Goal: Task Accomplishment & Management: Use online tool/utility

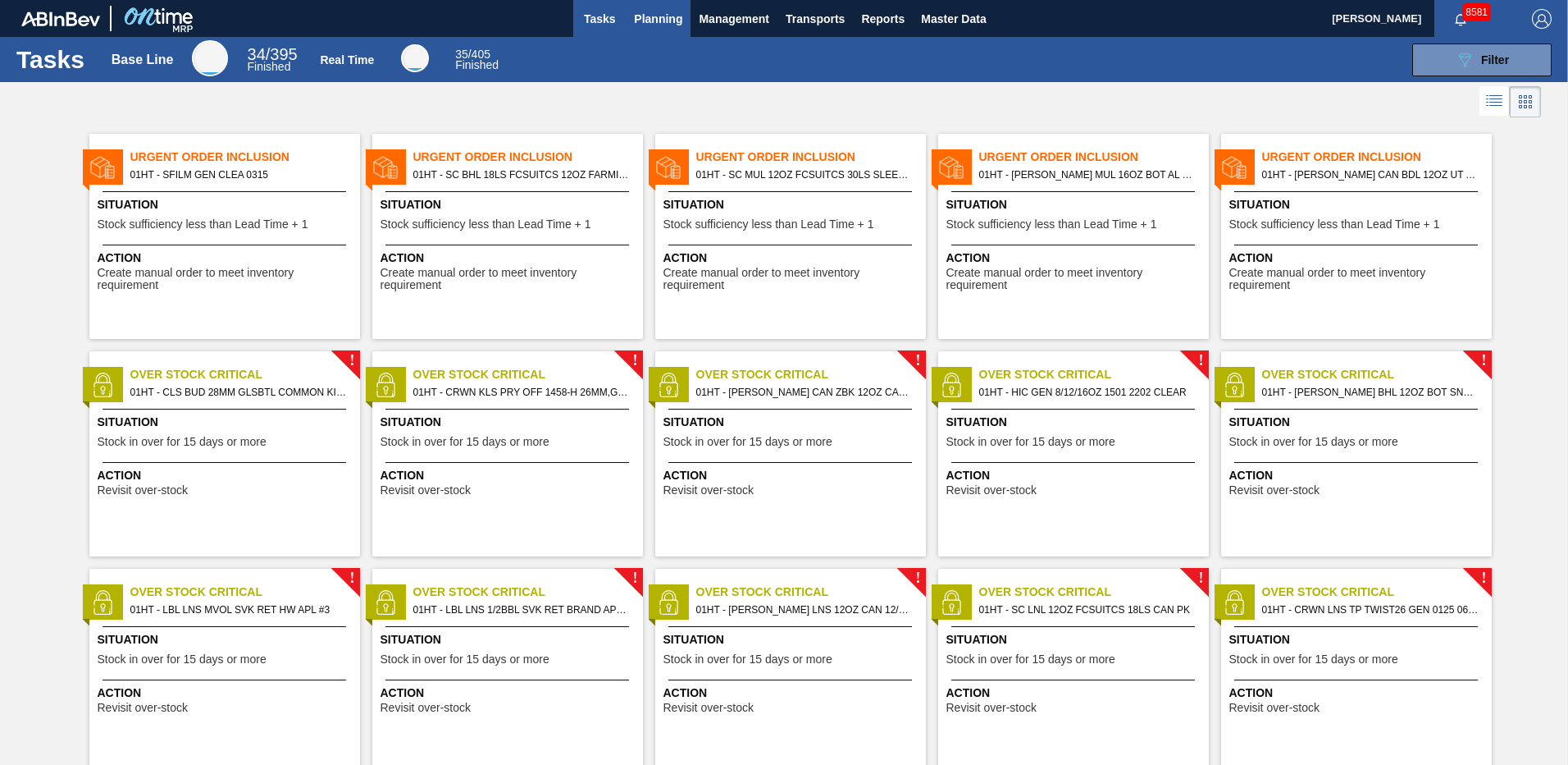
click at [664, 25] on span "Planning" at bounding box center [658, 19] width 48 height 20
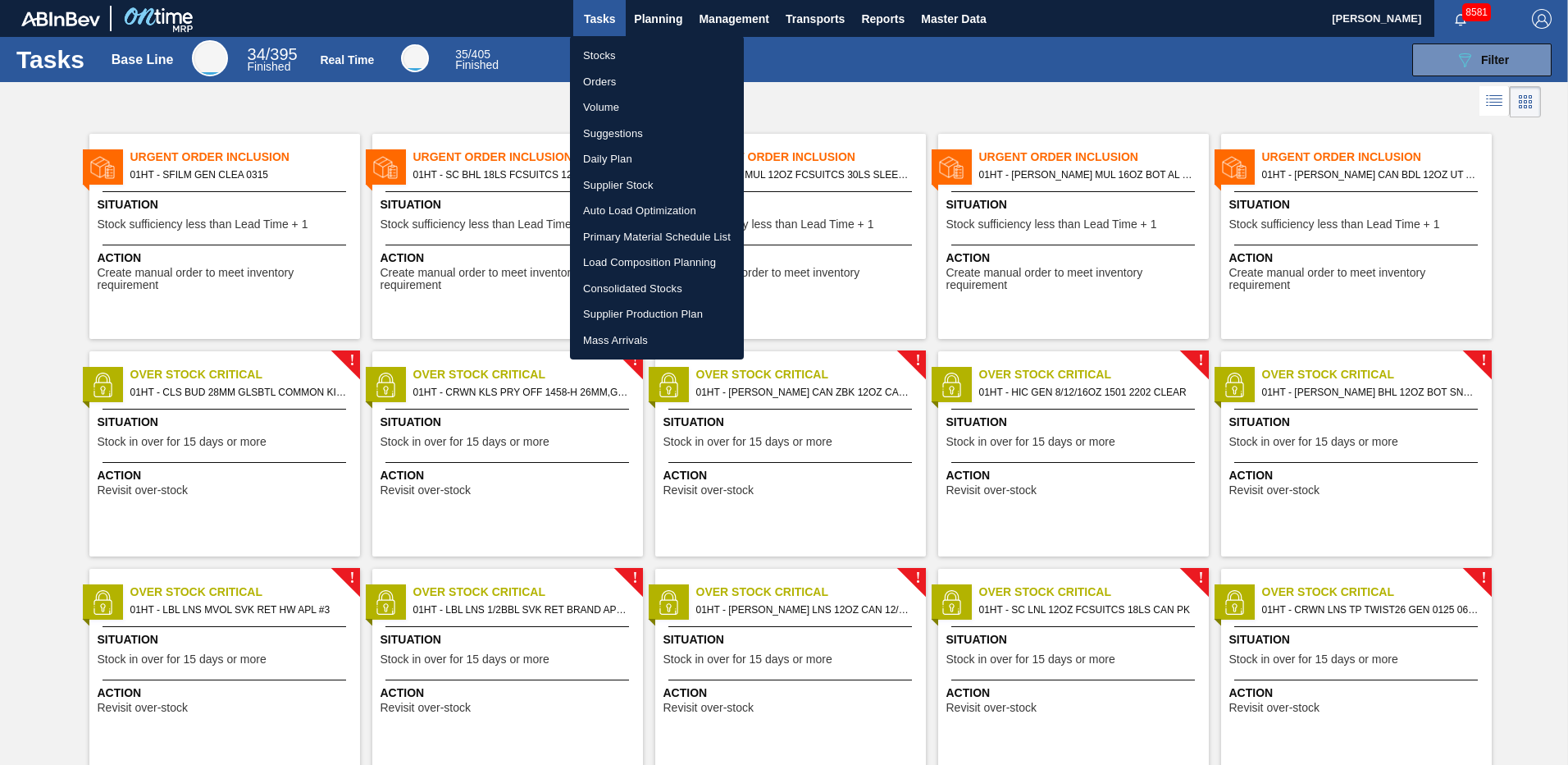
click at [606, 51] on li "Stocks" at bounding box center [657, 55] width 174 height 27
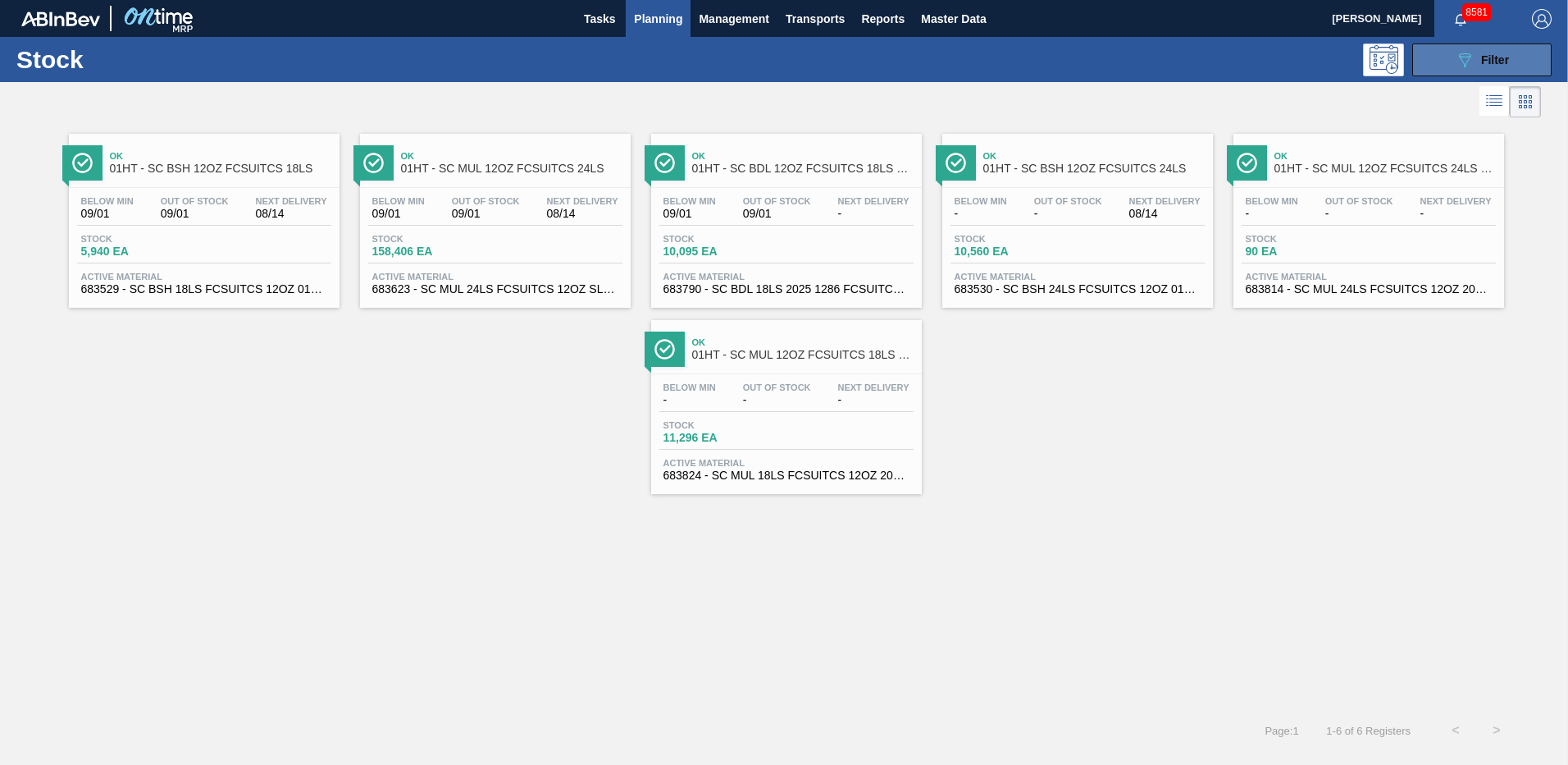
click at [1472, 64] on icon "089F7B8B-B2A5-4AFE-B5C0-19BA573D28AC" at bounding box center [1465, 60] width 20 height 20
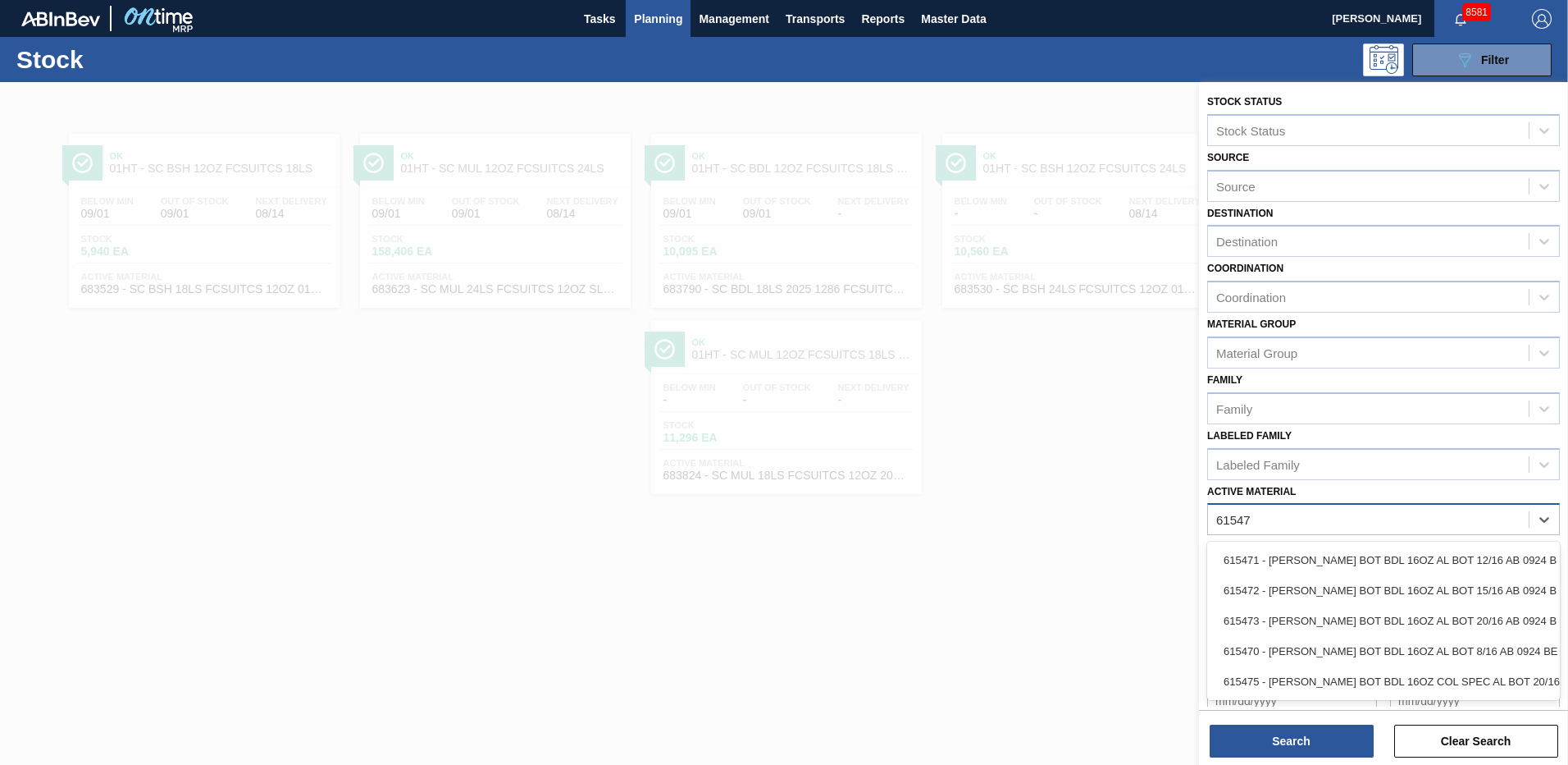
type Material "615470"
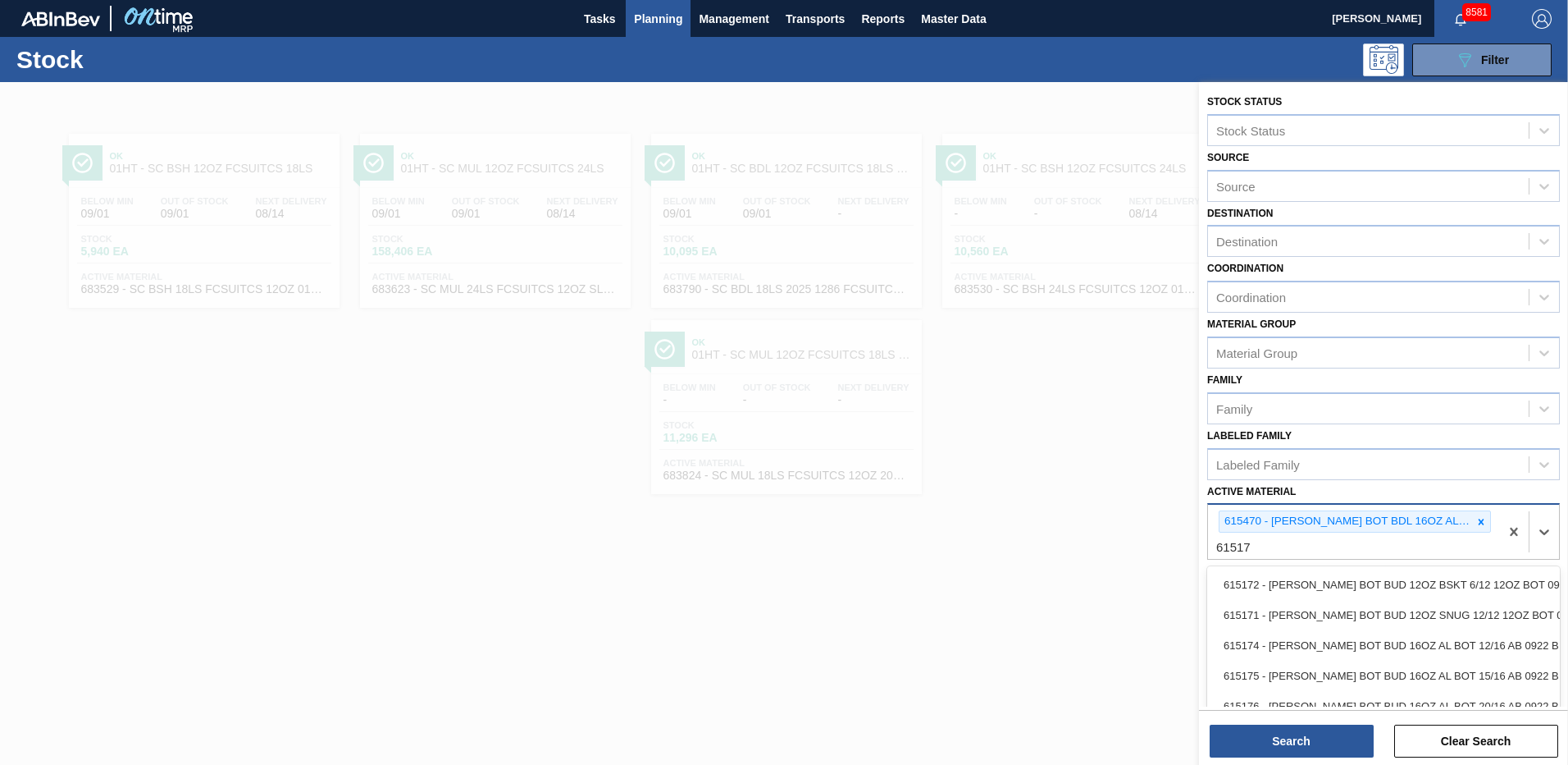
type Material "615179"
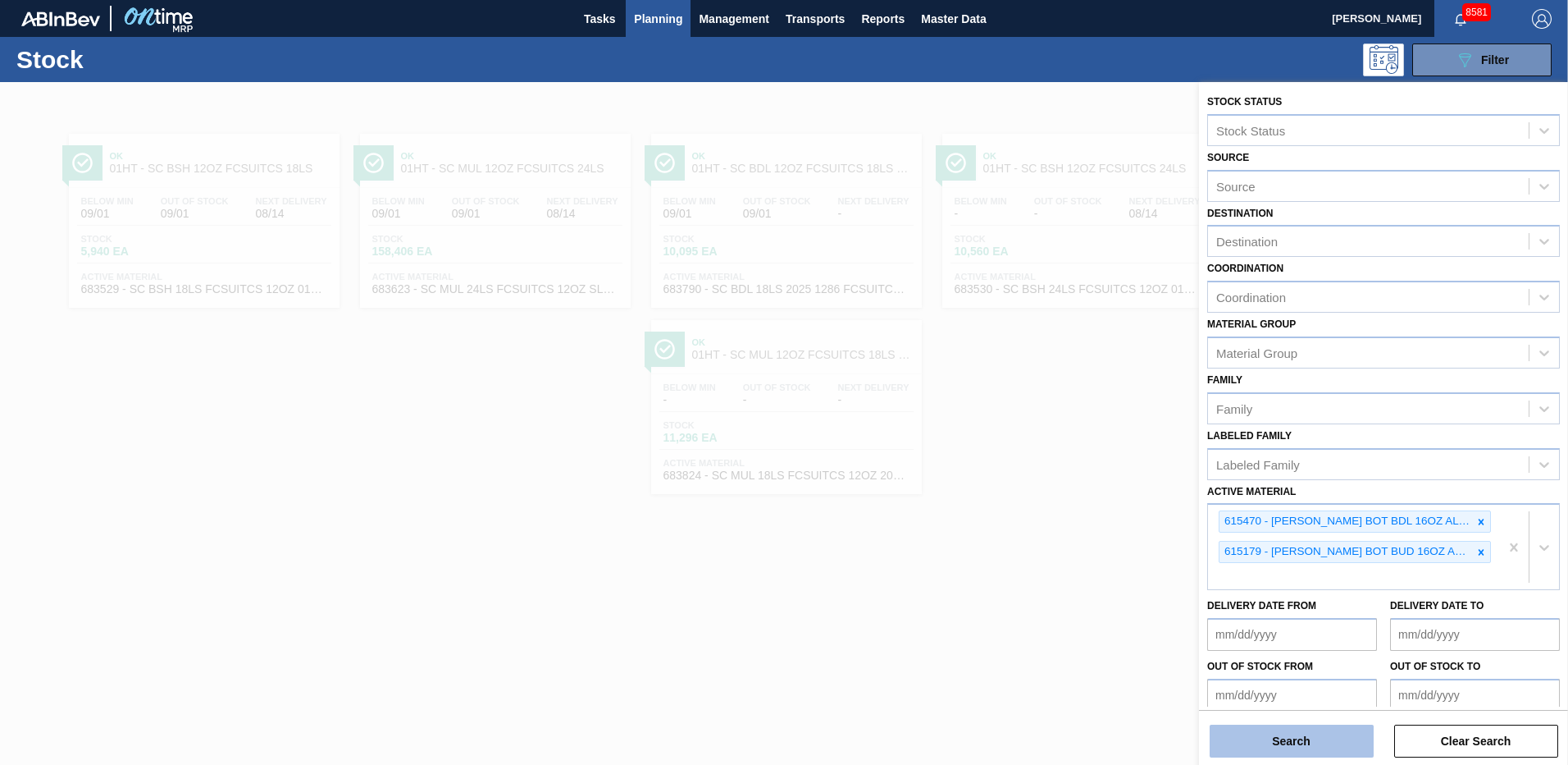
click at [1269, 732] on button "Search" at bounding box center [1291, 740] width 164 height 33
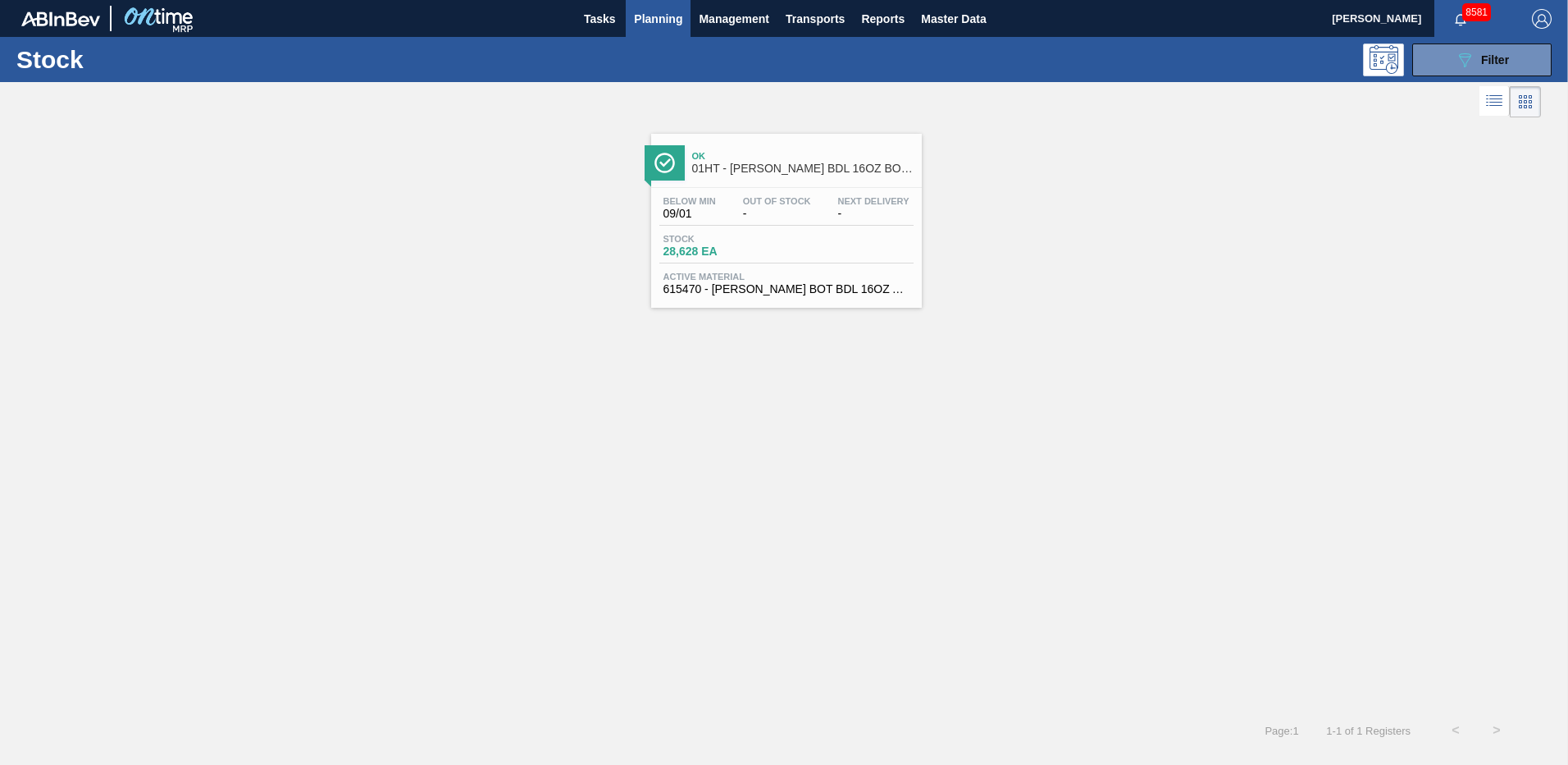
click at [788, 231] on div "Below Min 09/01 Out Of Stock - Next Delivery - Stock 28,628 EA Active Material …" at bounding box center [786, 243] width 271 height 112
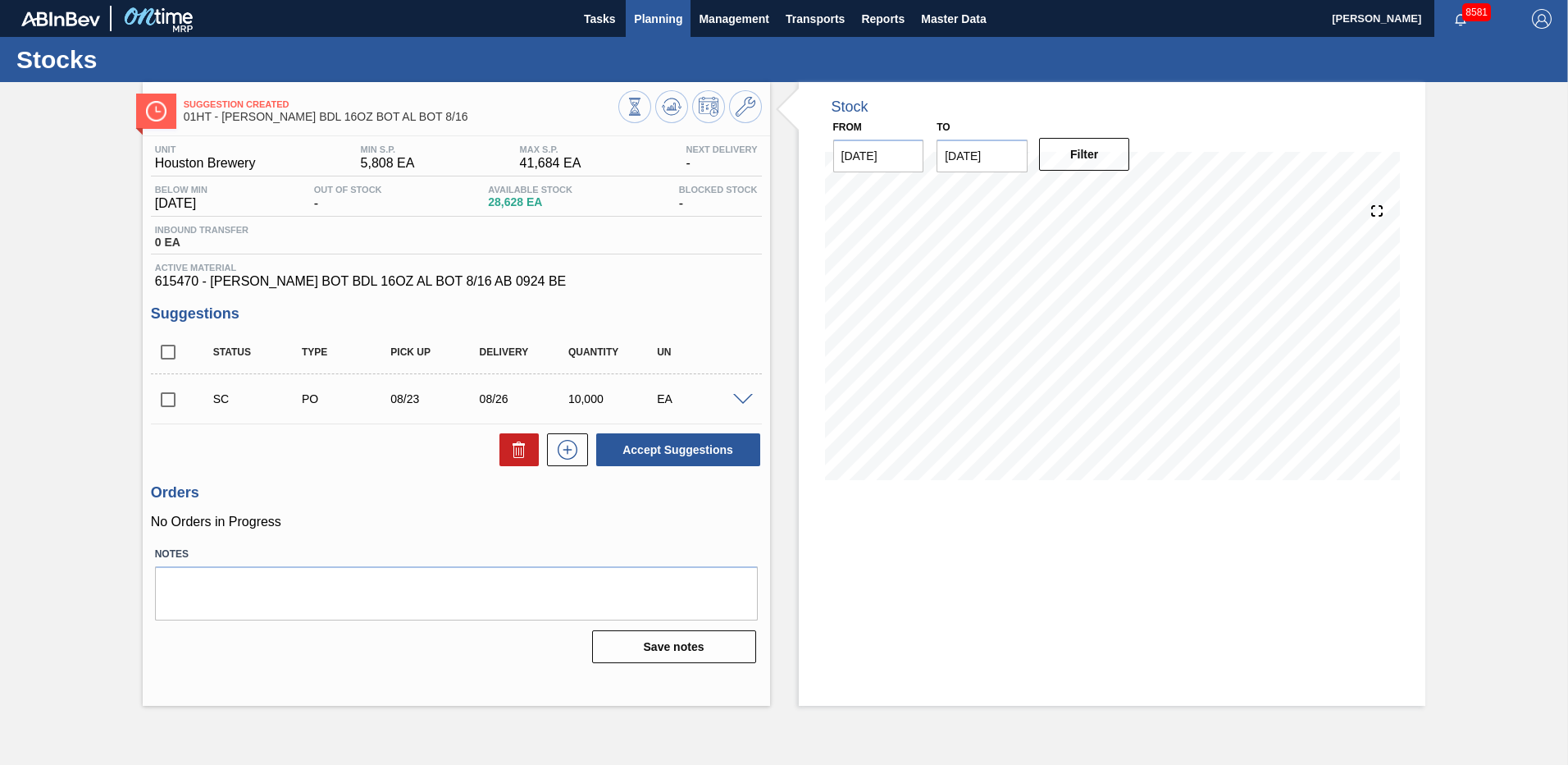
click at [664, 16] on span "Planning" at bounding box center [658, 19] width 48 height 20
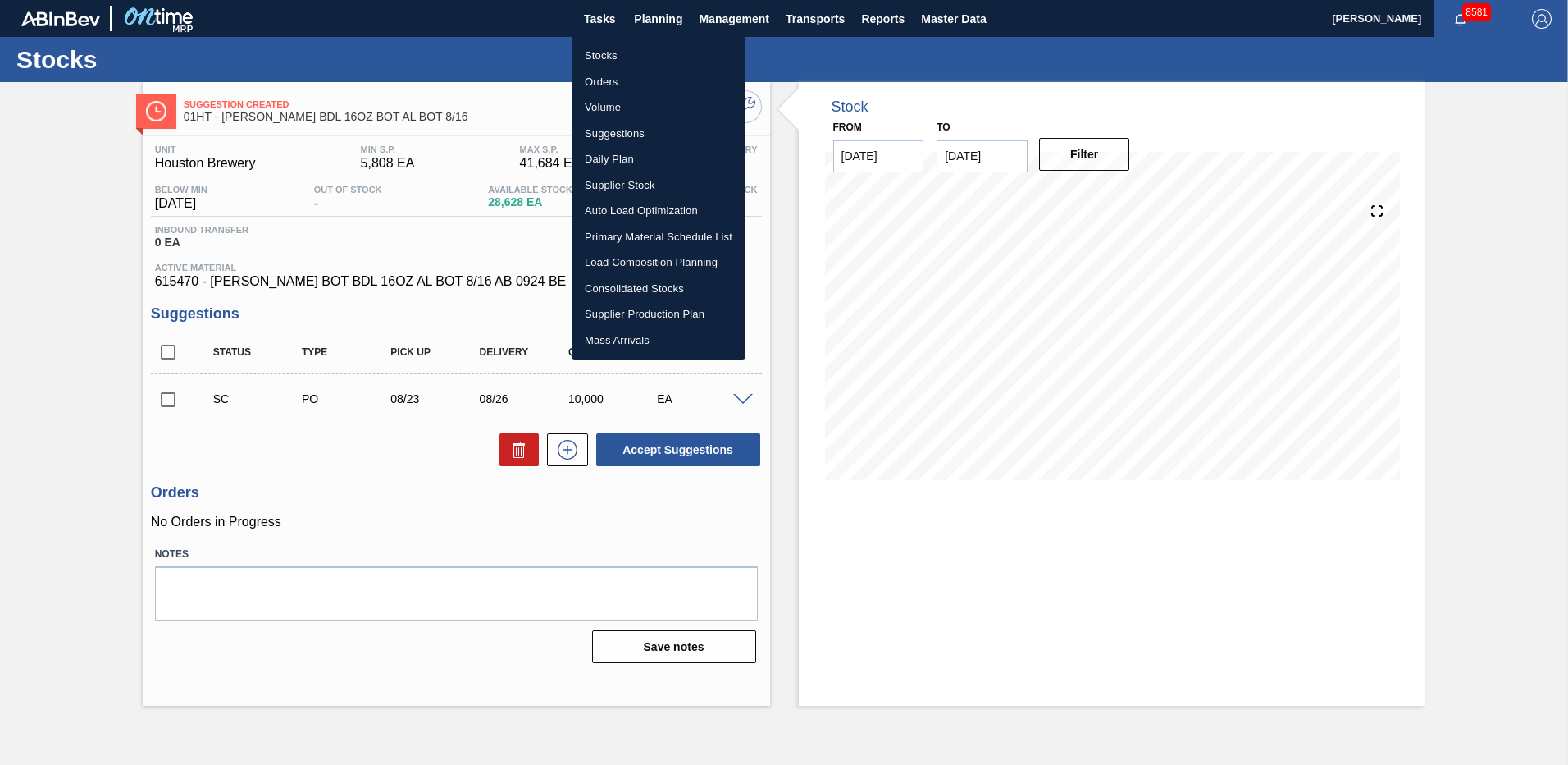
click at [604, 54] on li "Stocks" at bounding box center [659, 55] width 174 height 27
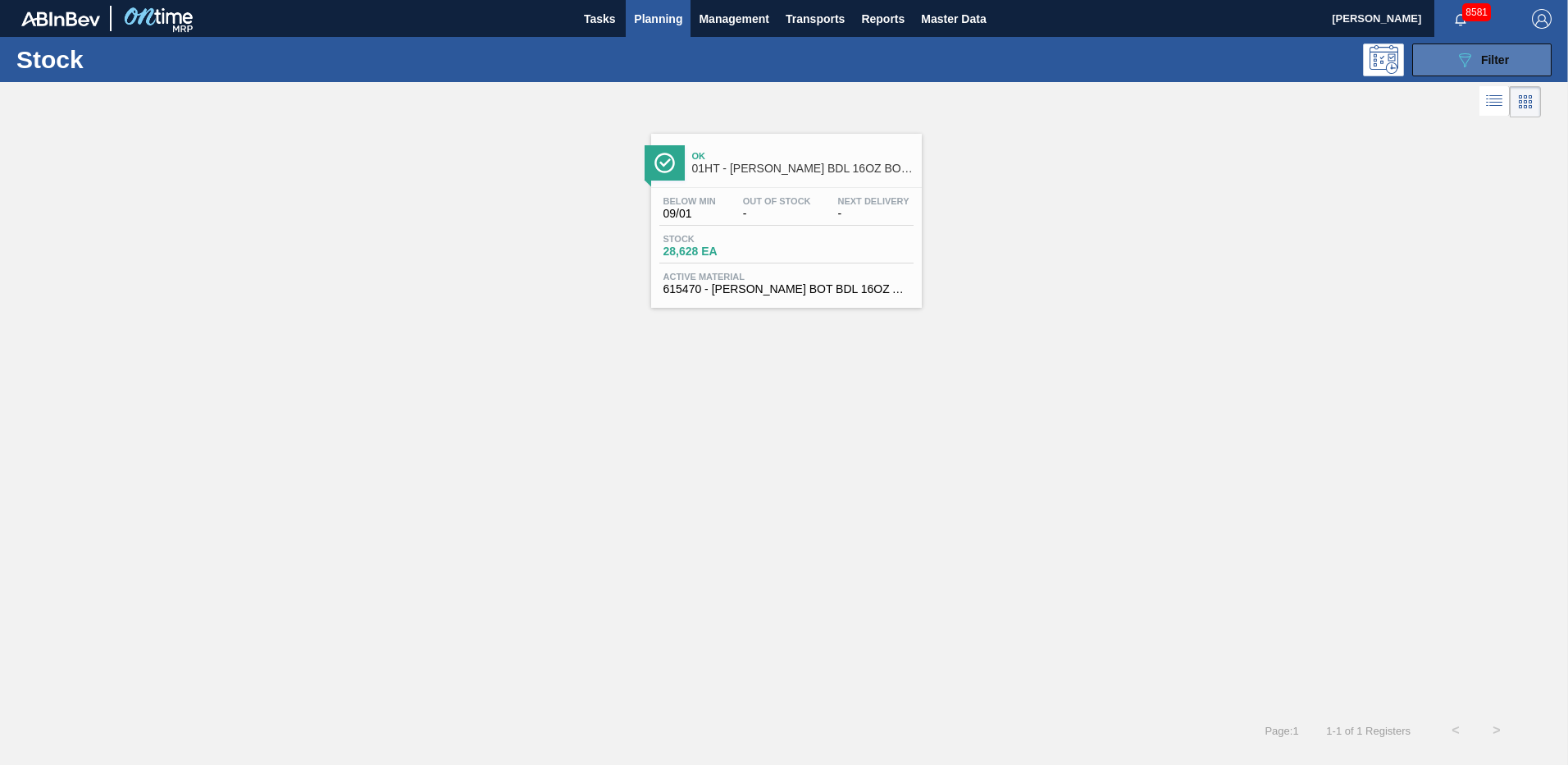
click at [1470, 55] on icon at bounding box center [1465, 60] width 12 height 14
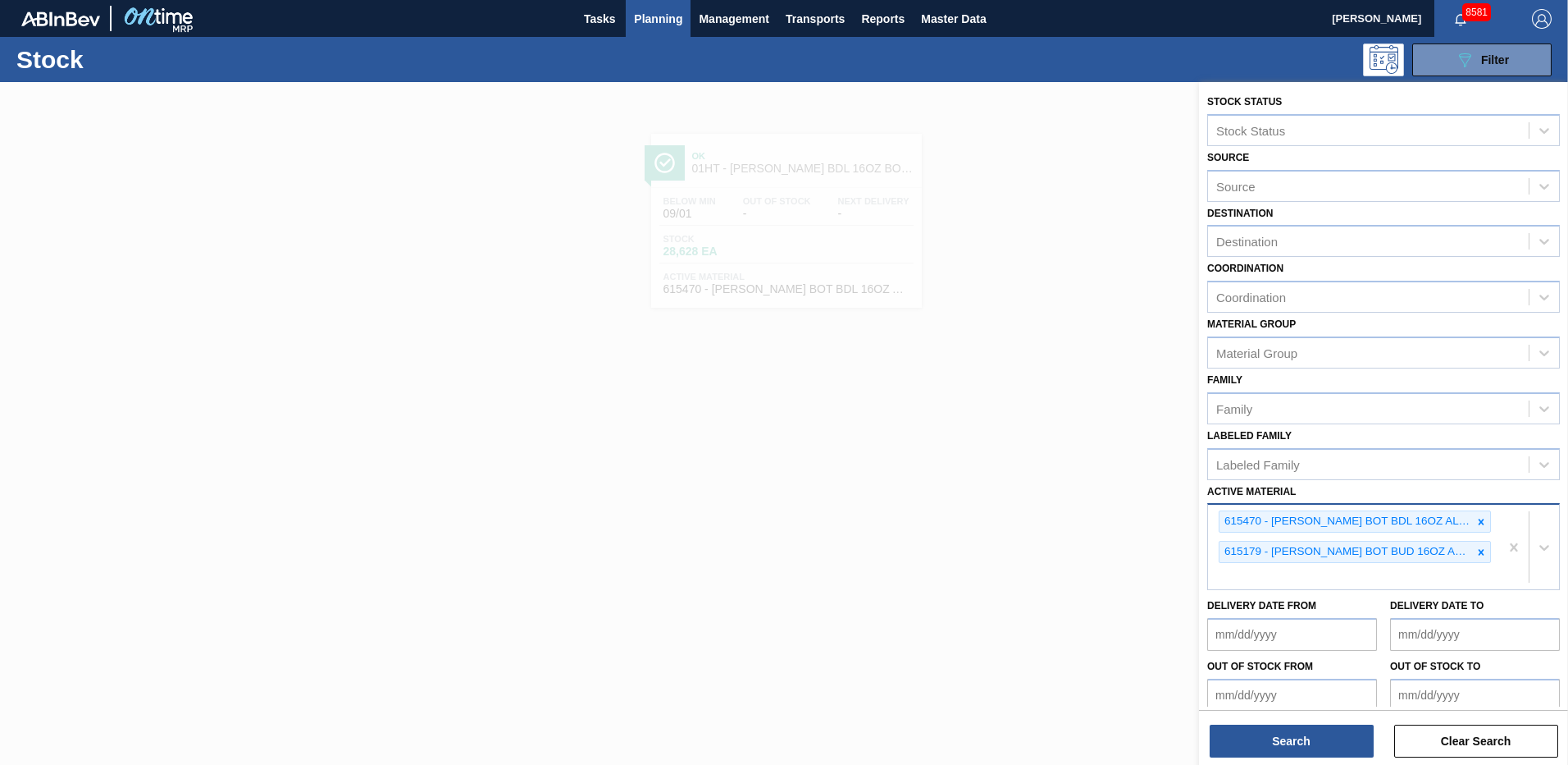
click at [1223, 568] on div "615470 - [PERSON_NAME] BOT BDL 16OZ AL BOT 8/16 AB 0924 BE 615179 - [PERSON_NAM…" at bounding box center [1354, 548] width 291 height 85
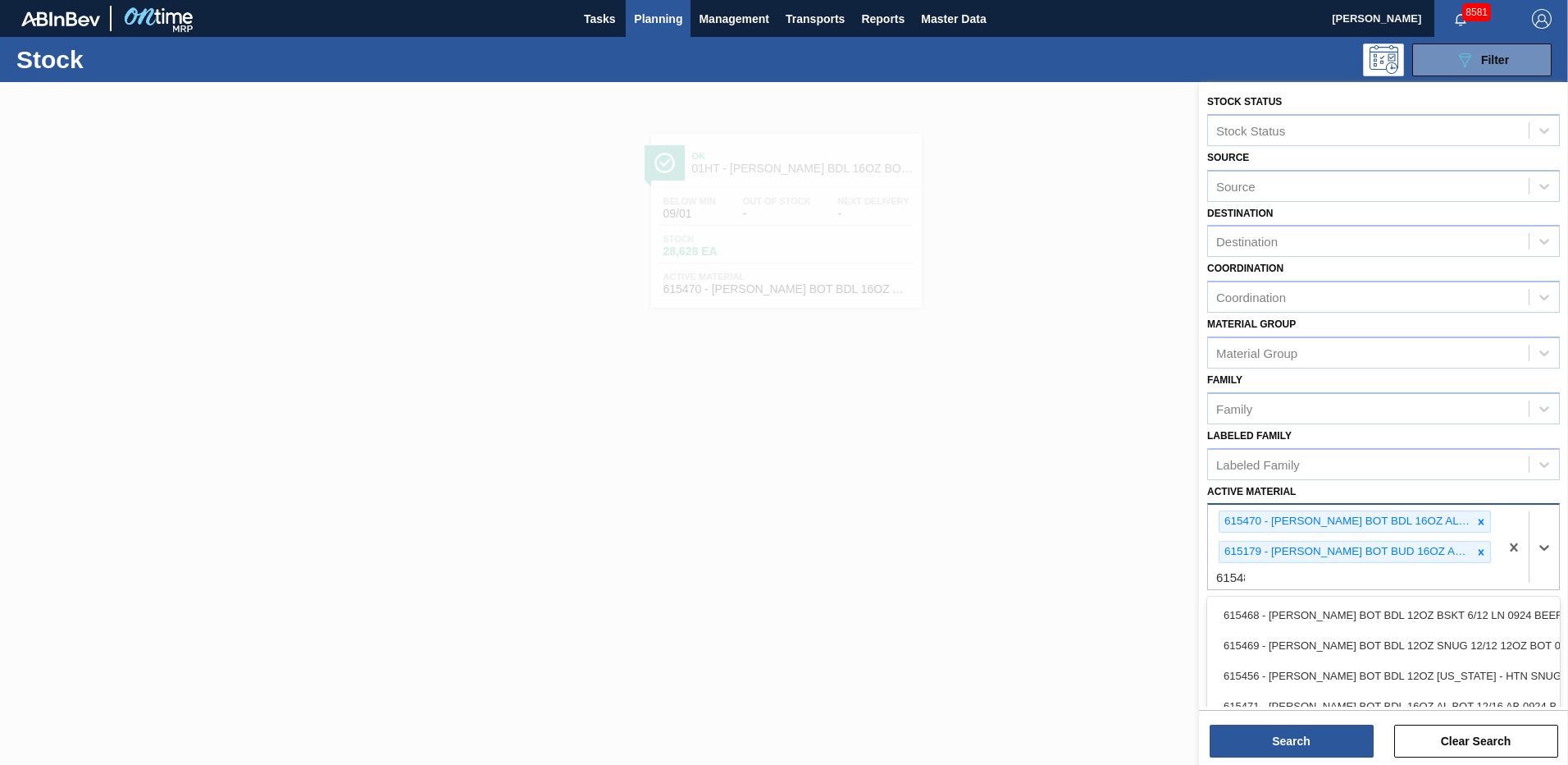
type Material "615488"
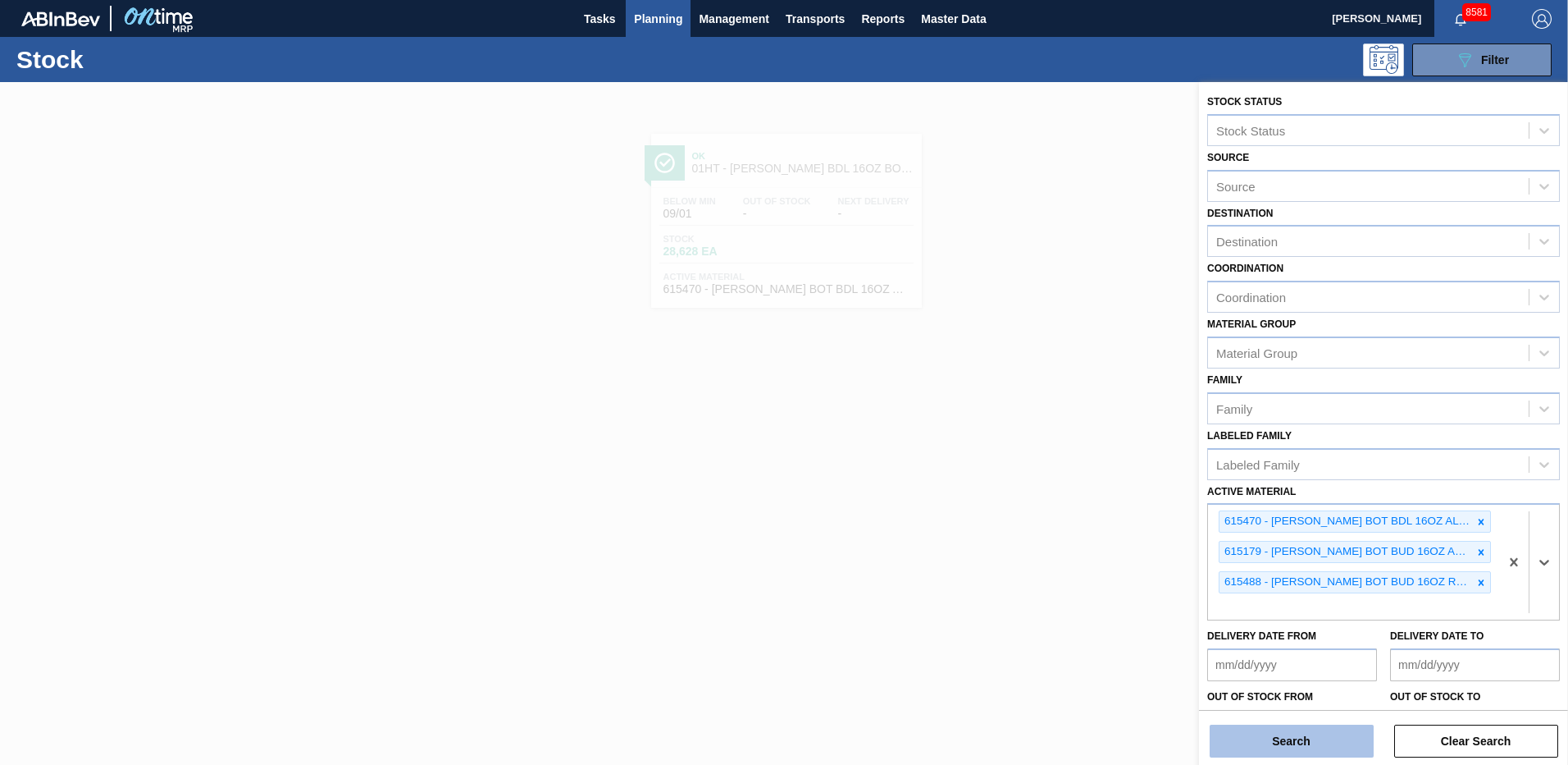
click at [1291, 746] on button "Search" at bounding box center [1291, 740] width 164 height 33
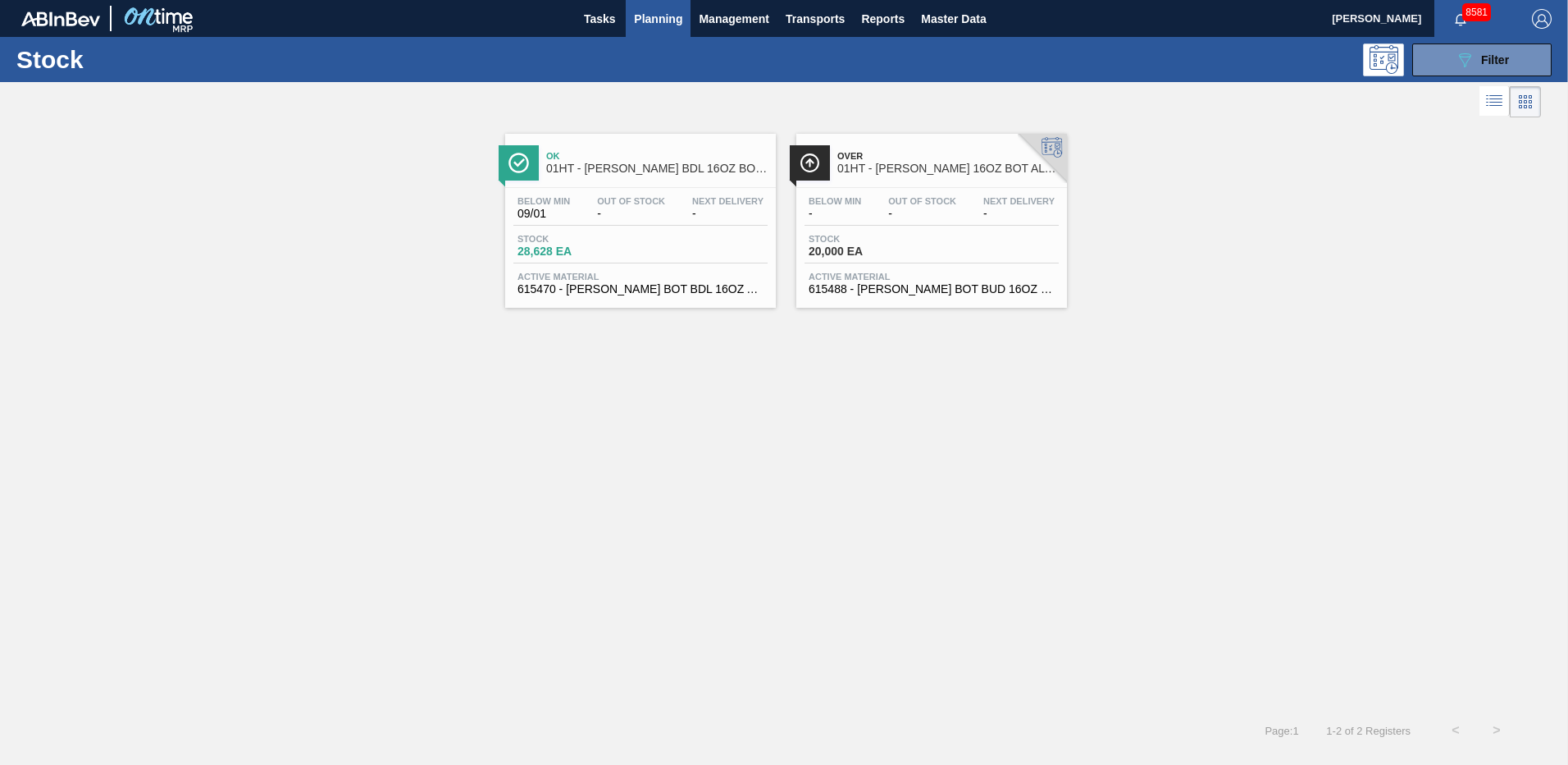
click at [604, 290] on span "615470 - [PERSON_NAME] BOT BDL 16OZ AL BOT 8/16 AB 0924 BE" at bounding box center [640, 289] width 246 height 12
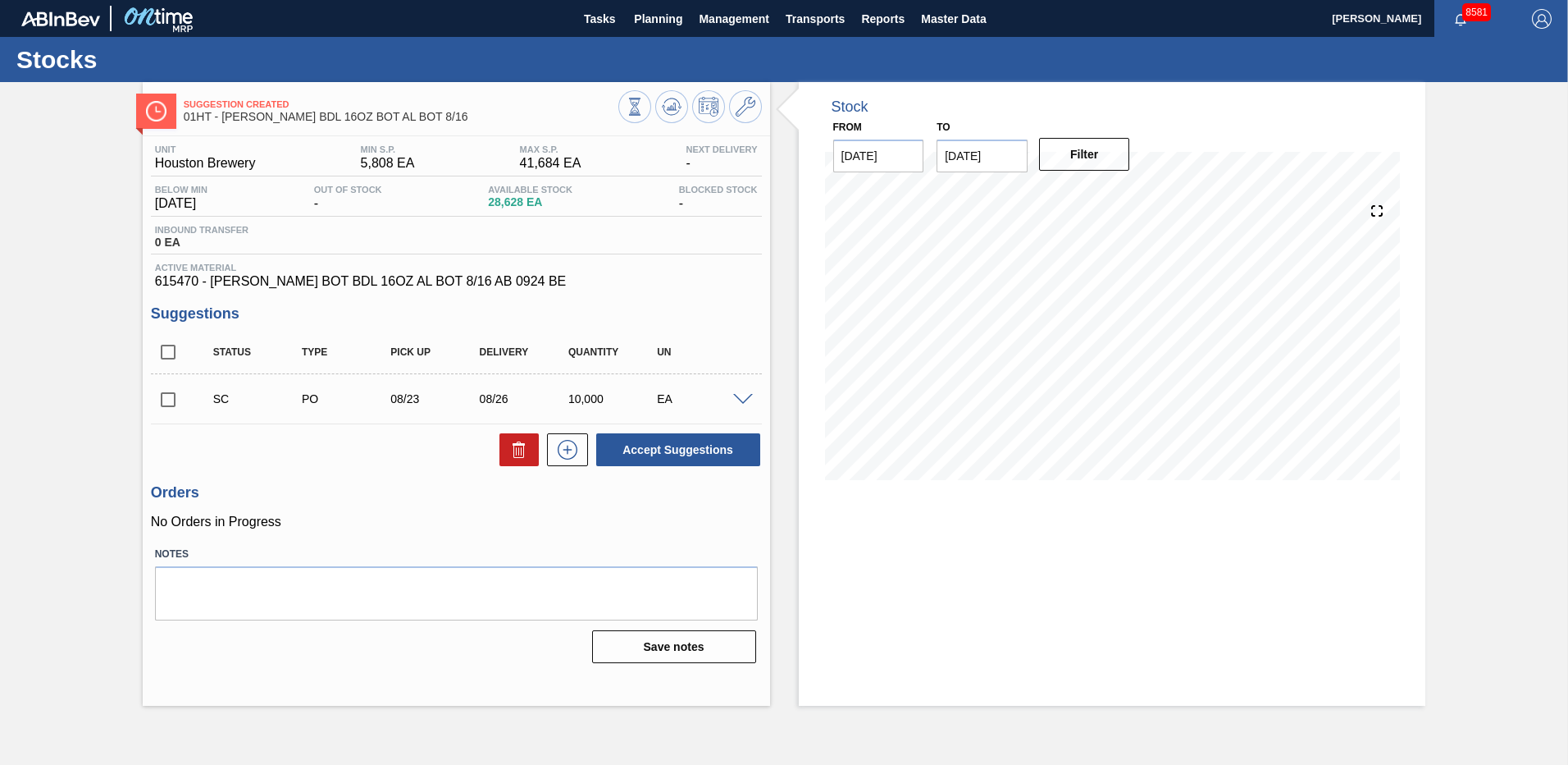
click at [168, 398] on input "checkbox" at bounding box center [168, 399] width 35 height 35
click at [657, 449] on button "Accept Suggestions" at bounding box center [679, 449] width 164 height 33
checkbox input "false"
click at [744, 399] on span at bounding box center [743, 399] width 20 height 12
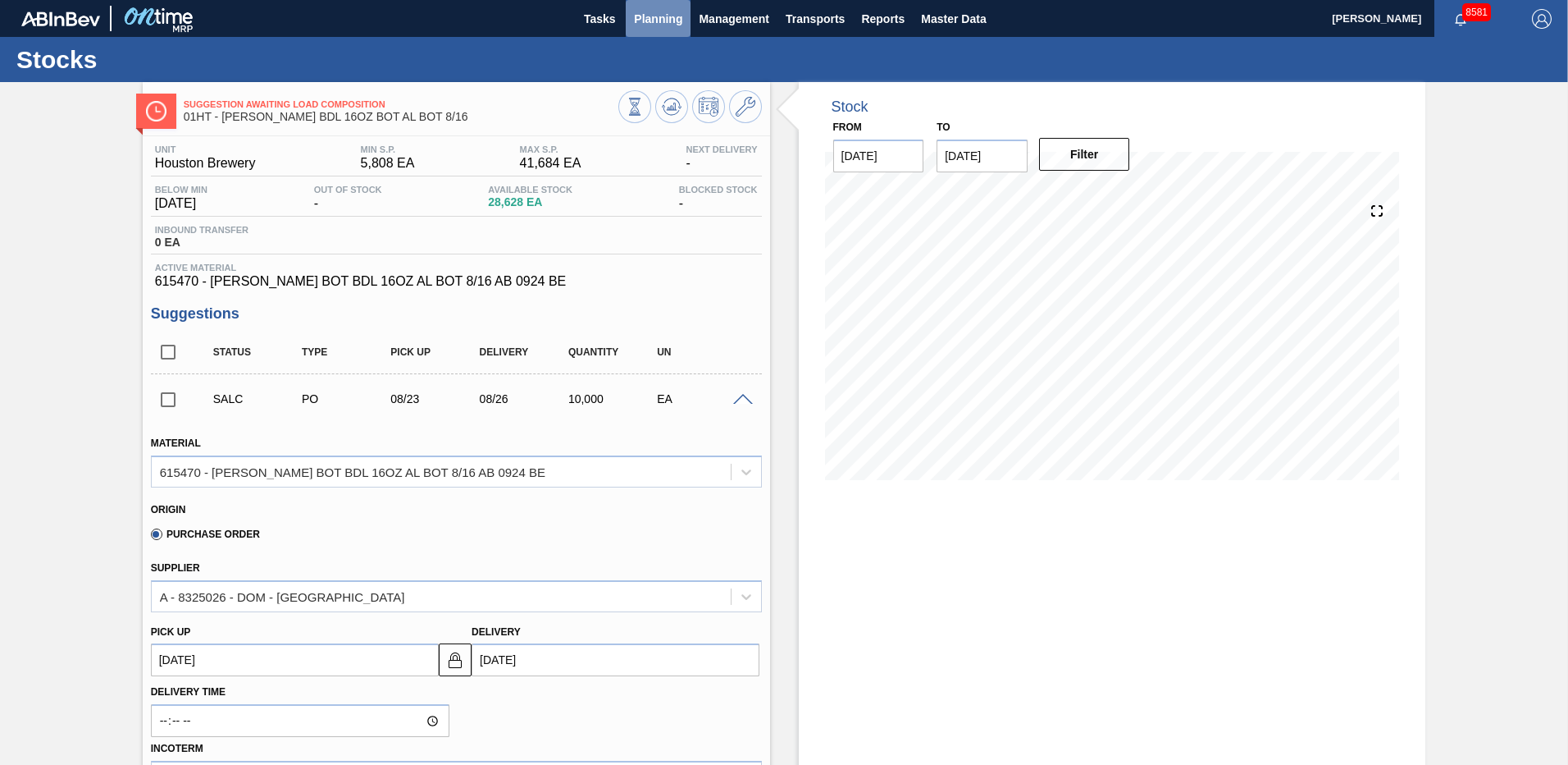
click at [654, 22] on span "Planning" at bounding box center [658, 19] width 48 height 20
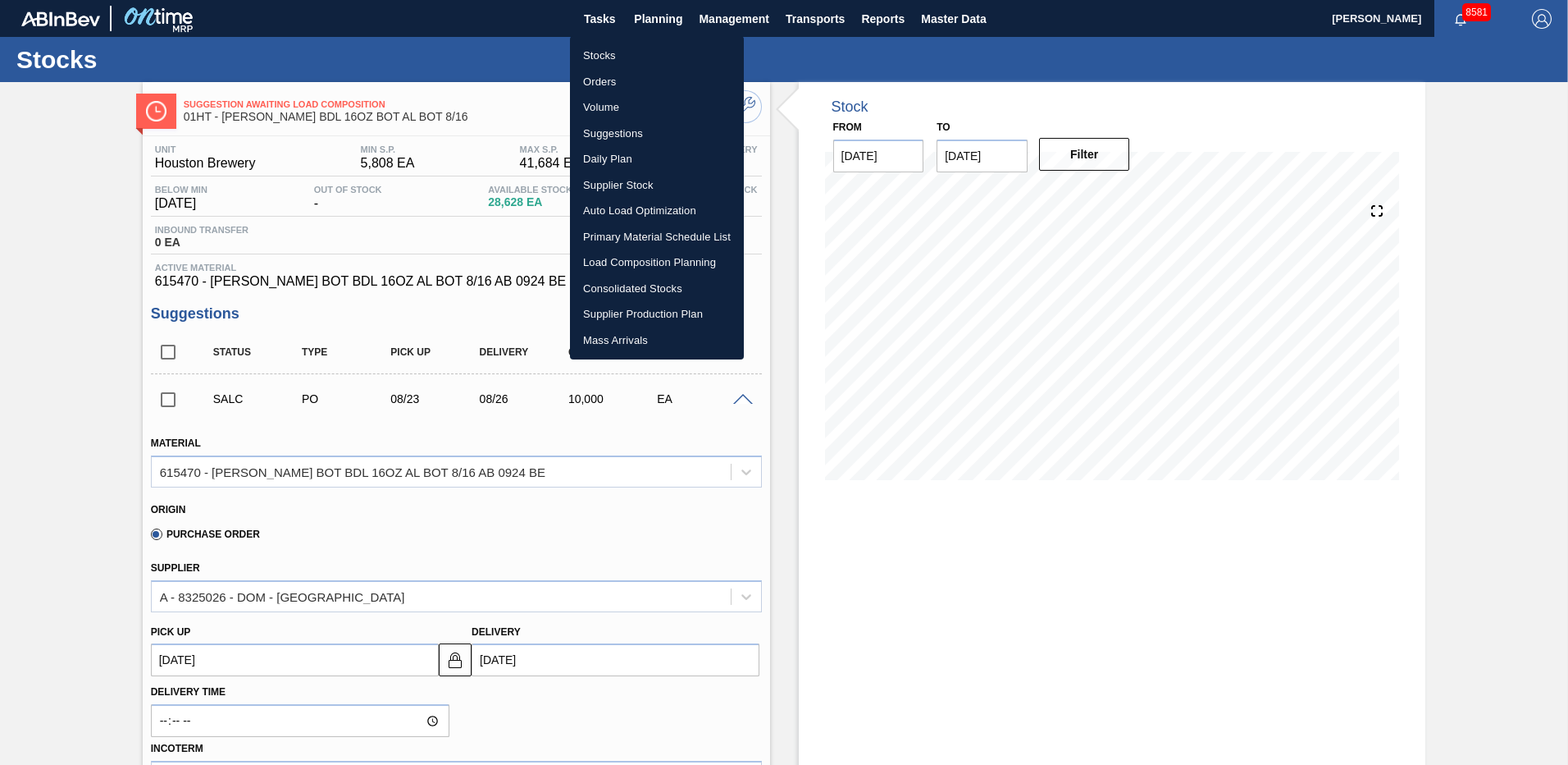
click at [607, 55] on li "Stocks" at bounding box center [657, 55] width 174 height 27
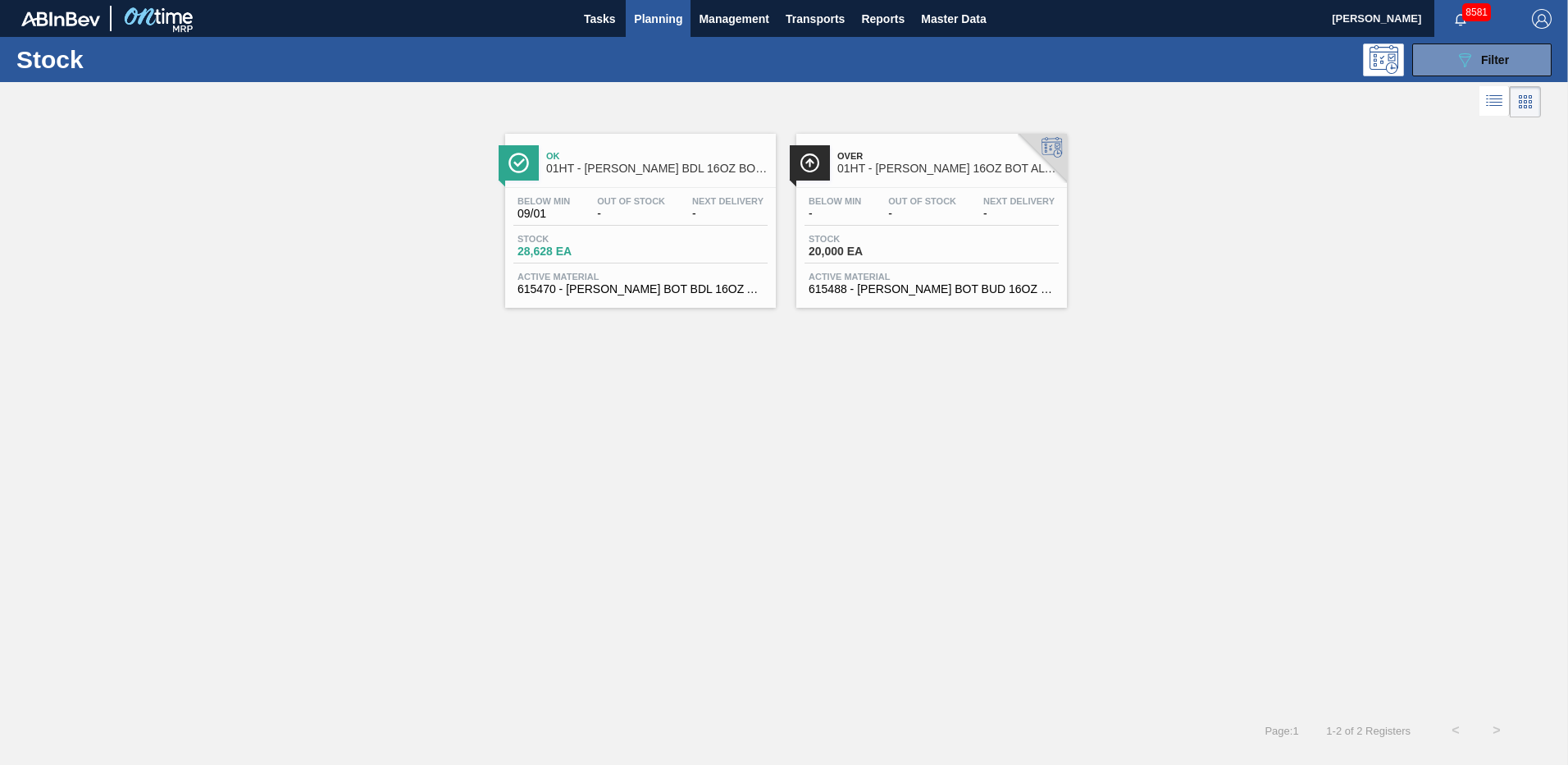
click at [884, 284] on span "615488 - [PERSON_NAME] BOT BUD 16OZ REVISED CALLOUT AL BOT" at bounding box center [932, 289] width 246 height 12
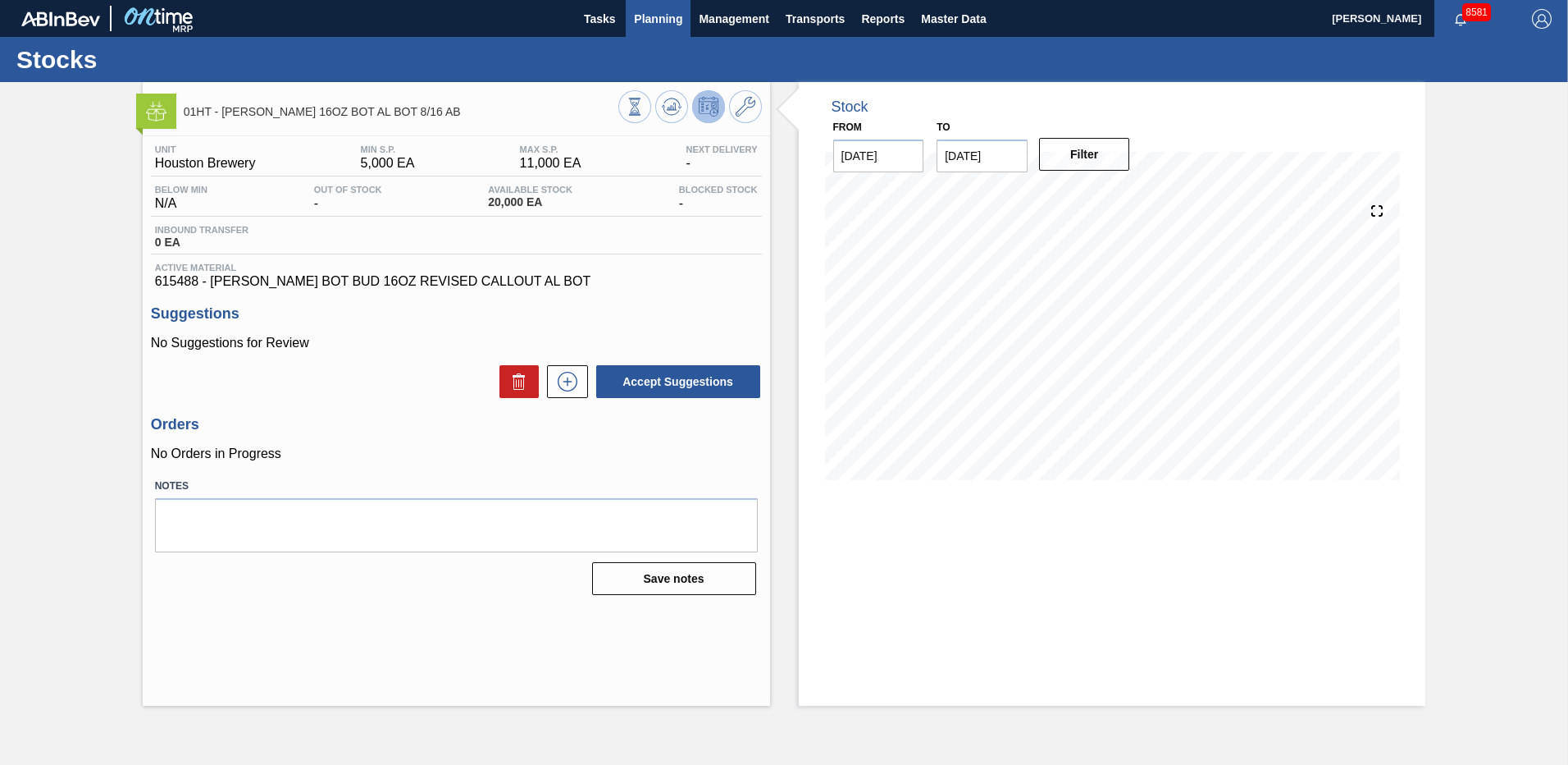
click at [671, 15] on span "Planning" at bounding box center [658, 19] width 48 height 20
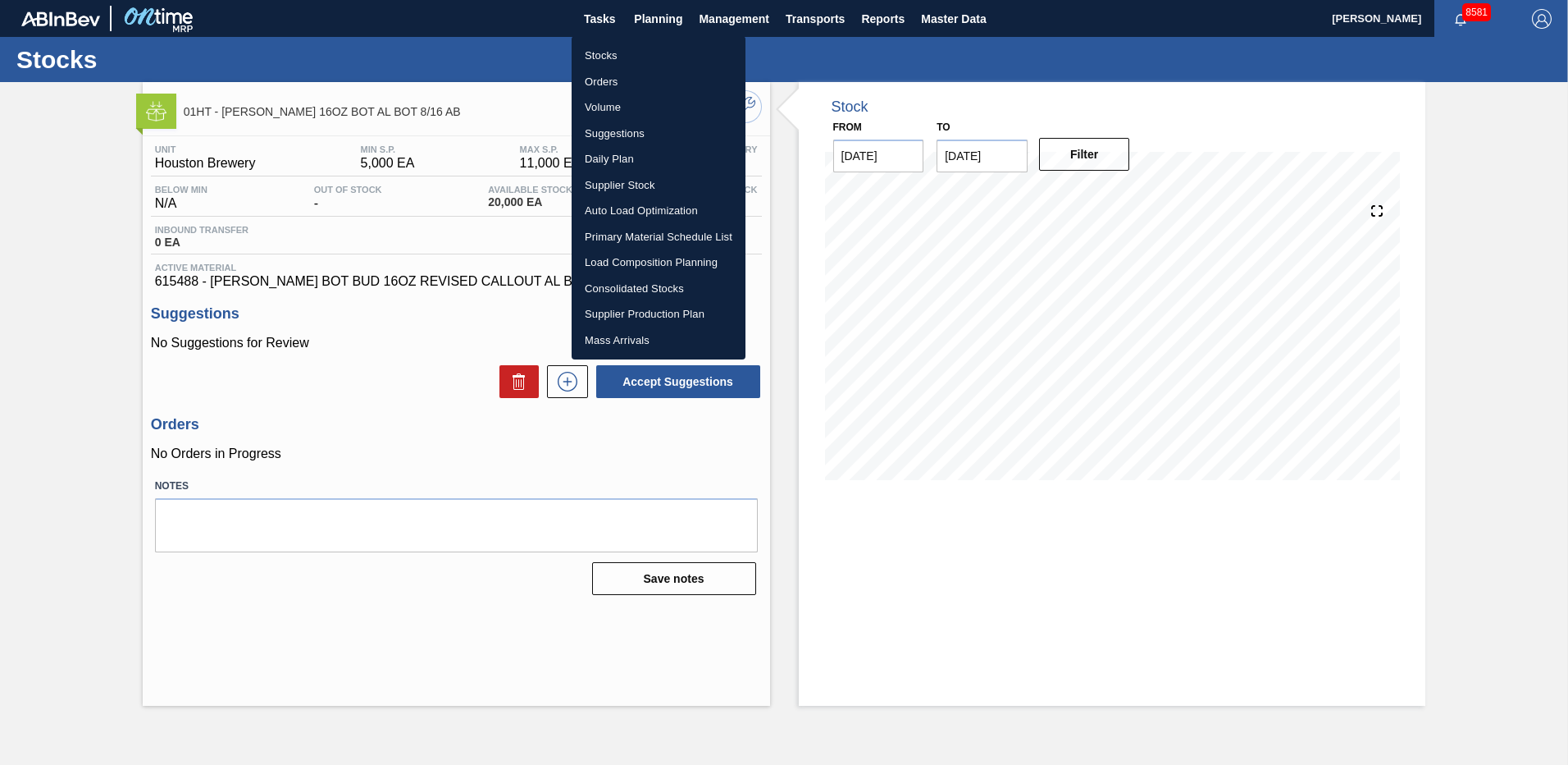
click at [611, 258] on li "Load Composition Planning" at bounding box center [659, 262] width 174 height 27
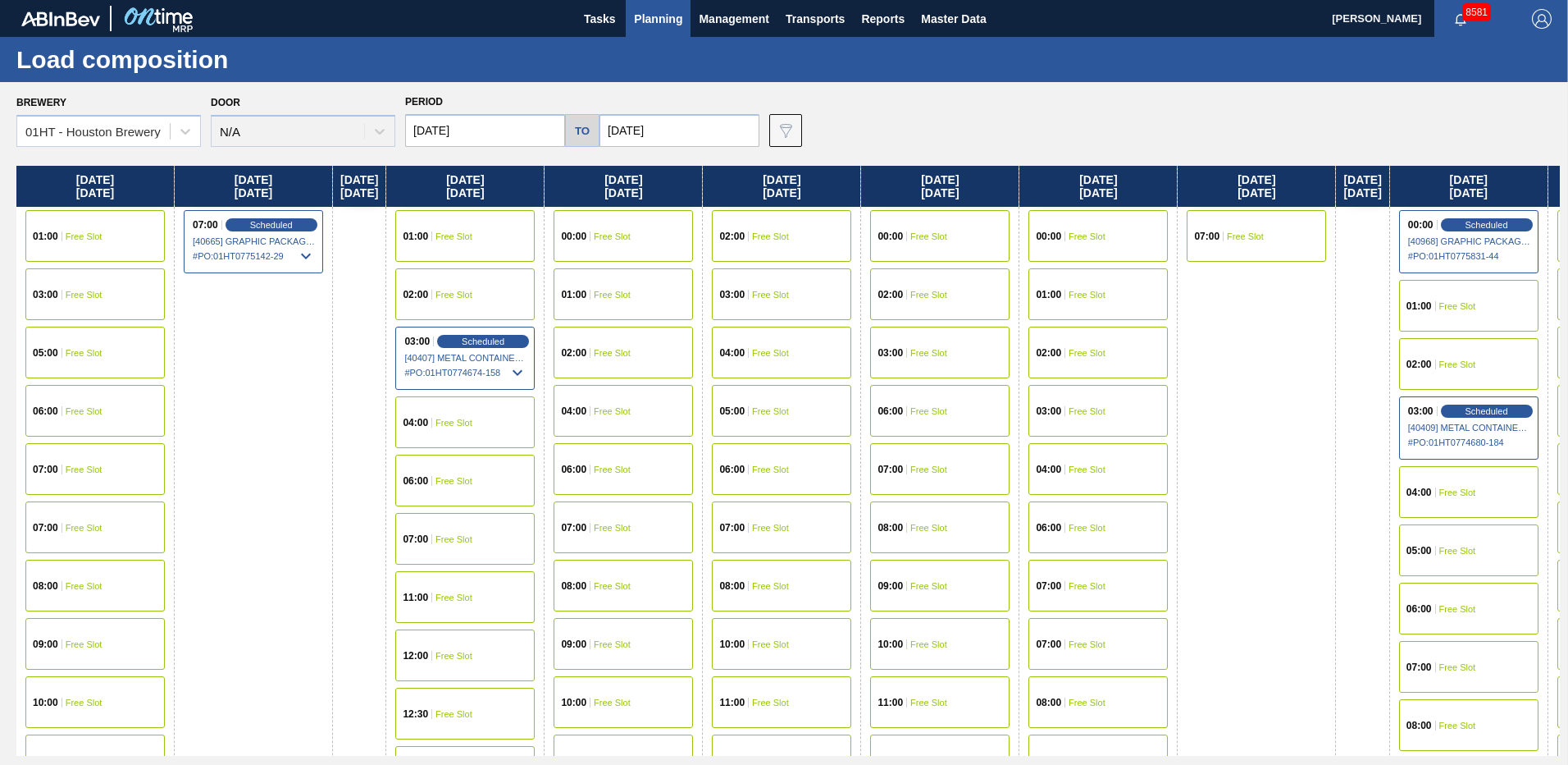
click at [474, 132] on input "[DATE]" at bounding box center [485, 129] width 160 height 33
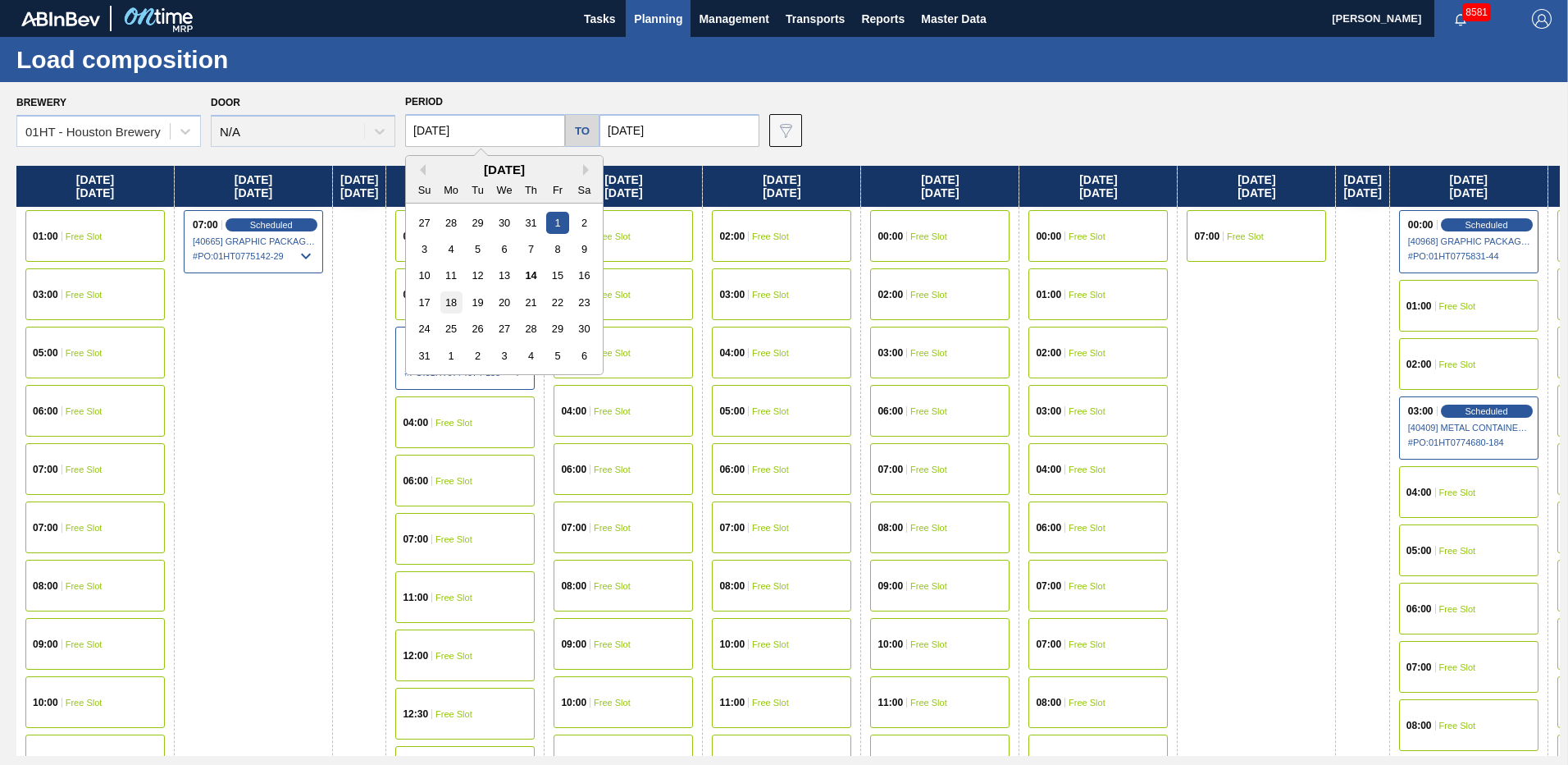
click at [450, 298] on div "18" at bounding box center [452, 302] width 22 height 22
type input "[DATE]"
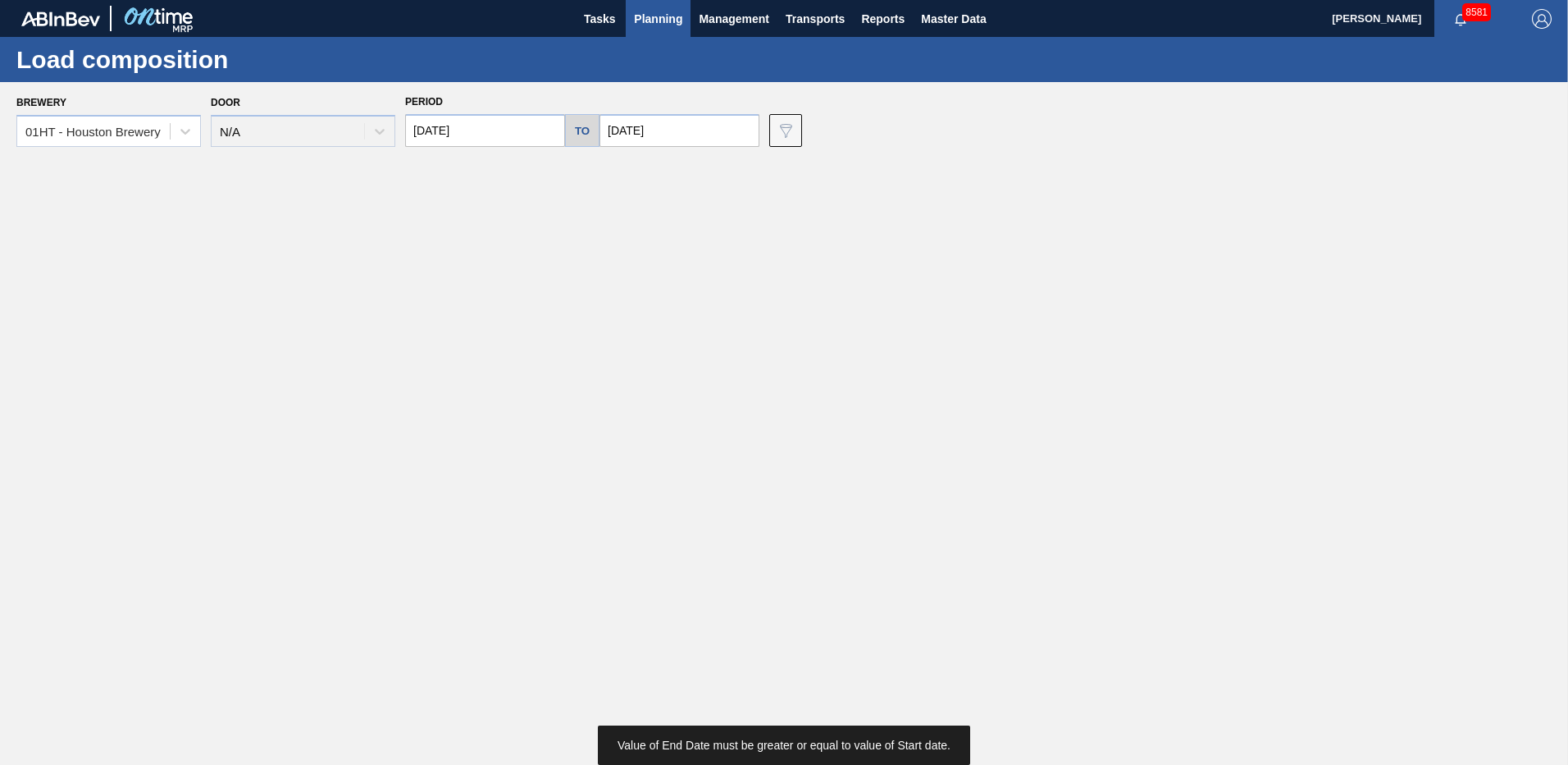
click at [647, 129] on input "[DATE]" at bounding box center [680, 129] width 160 height 33
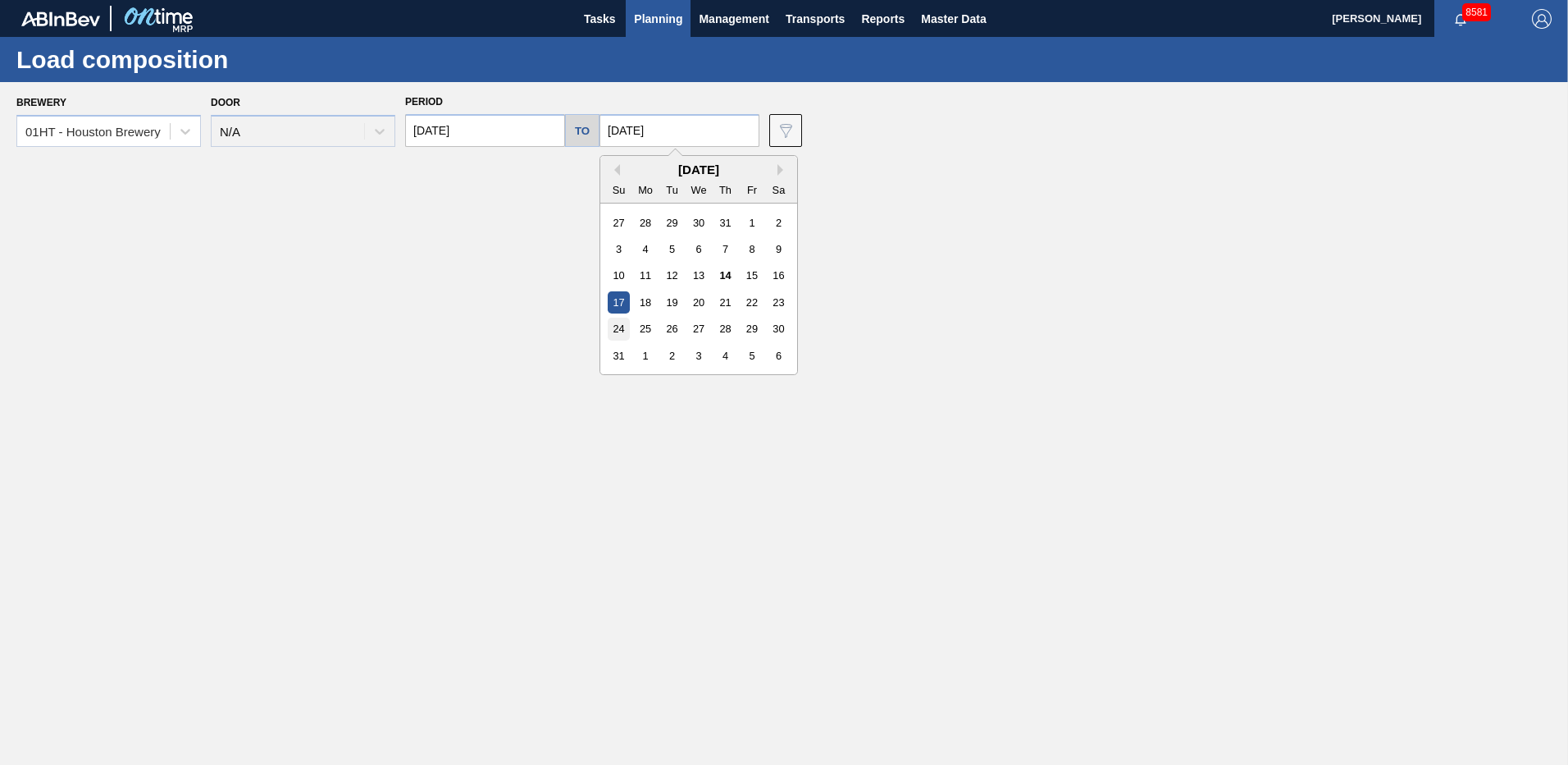
click at [614, 332] on div "24" at bounding box center [619, 328] width 22 height 22
type input "[DATE]"
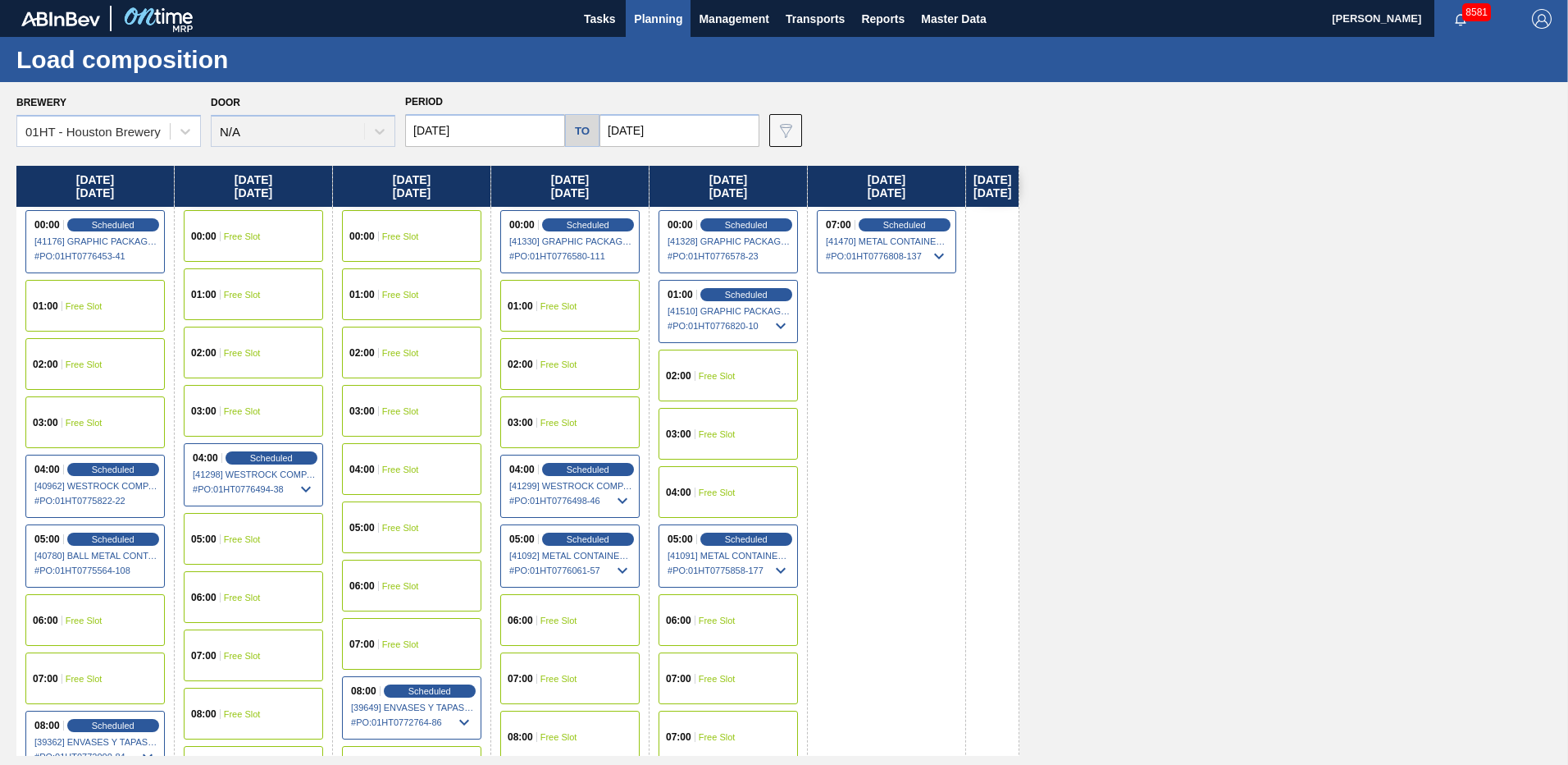
click at [538, 304] on div "01:00 Free Slot" at bounding box center [569, 305] width 139 height 51
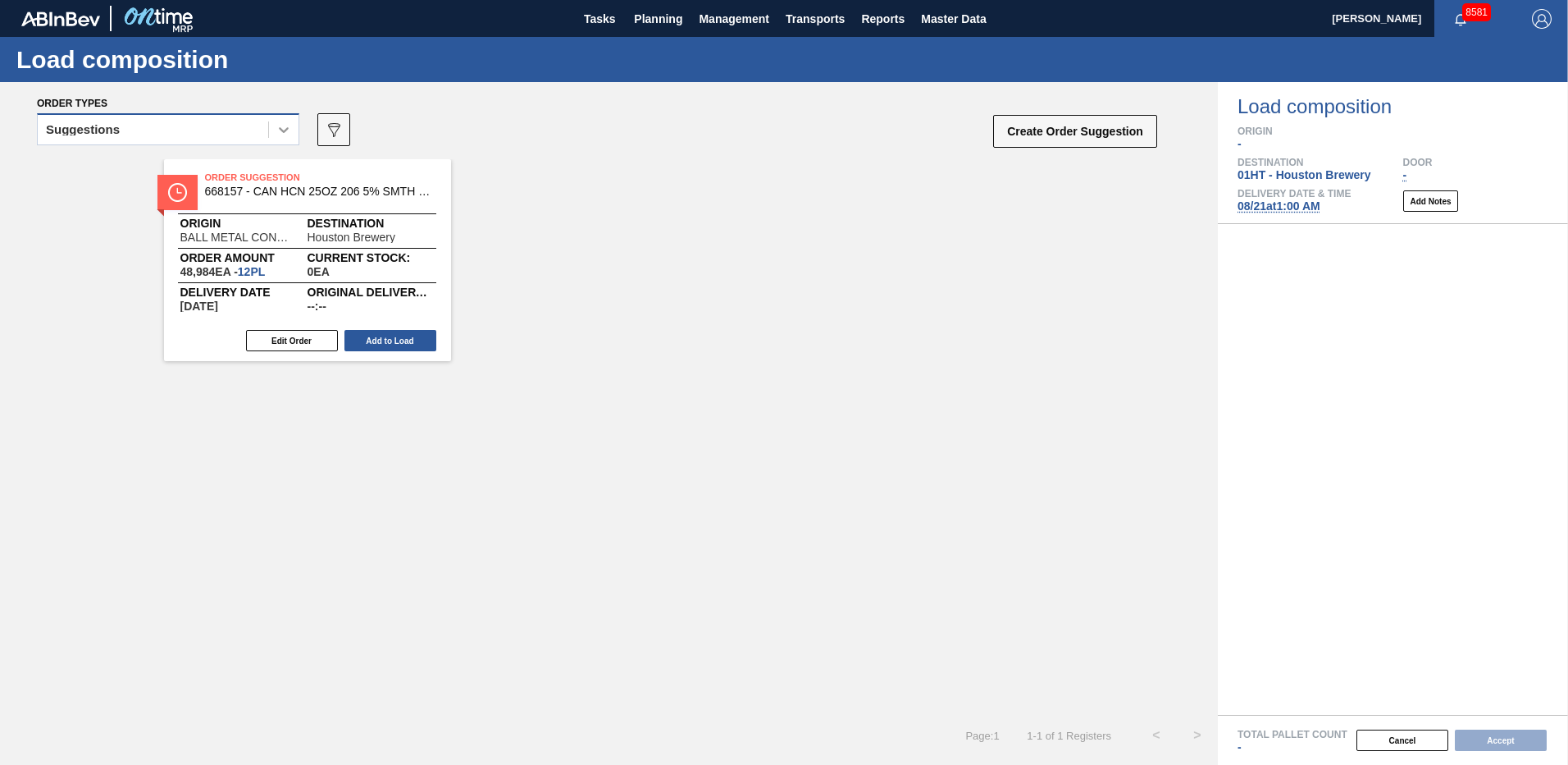
click at [280, 124] on icon at bounding box center [284, 129] width 17 height 17
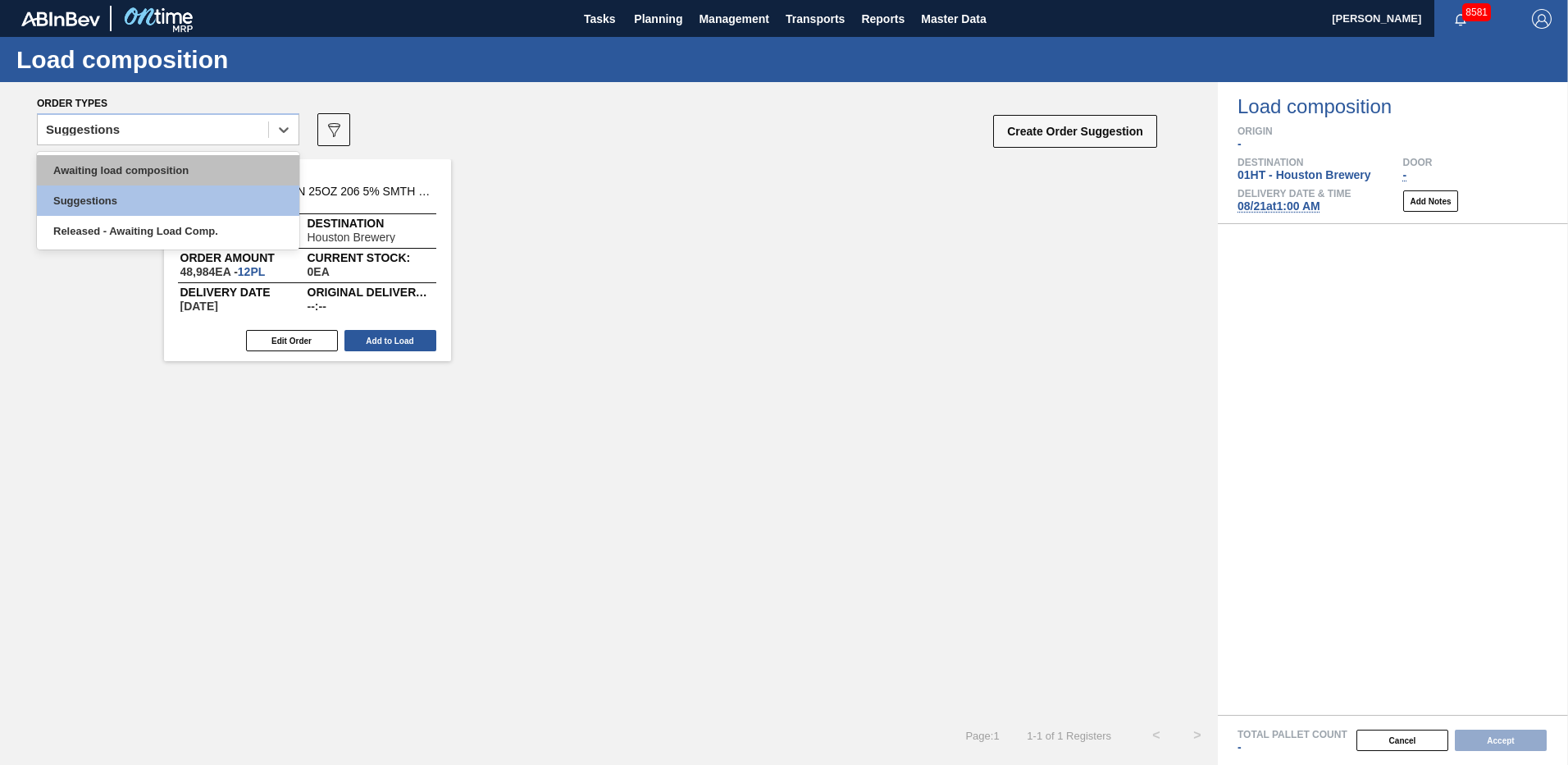
click at [158, 169] on div "Awaiting load composition" at bounding box center [168, 170] width 263 height 31
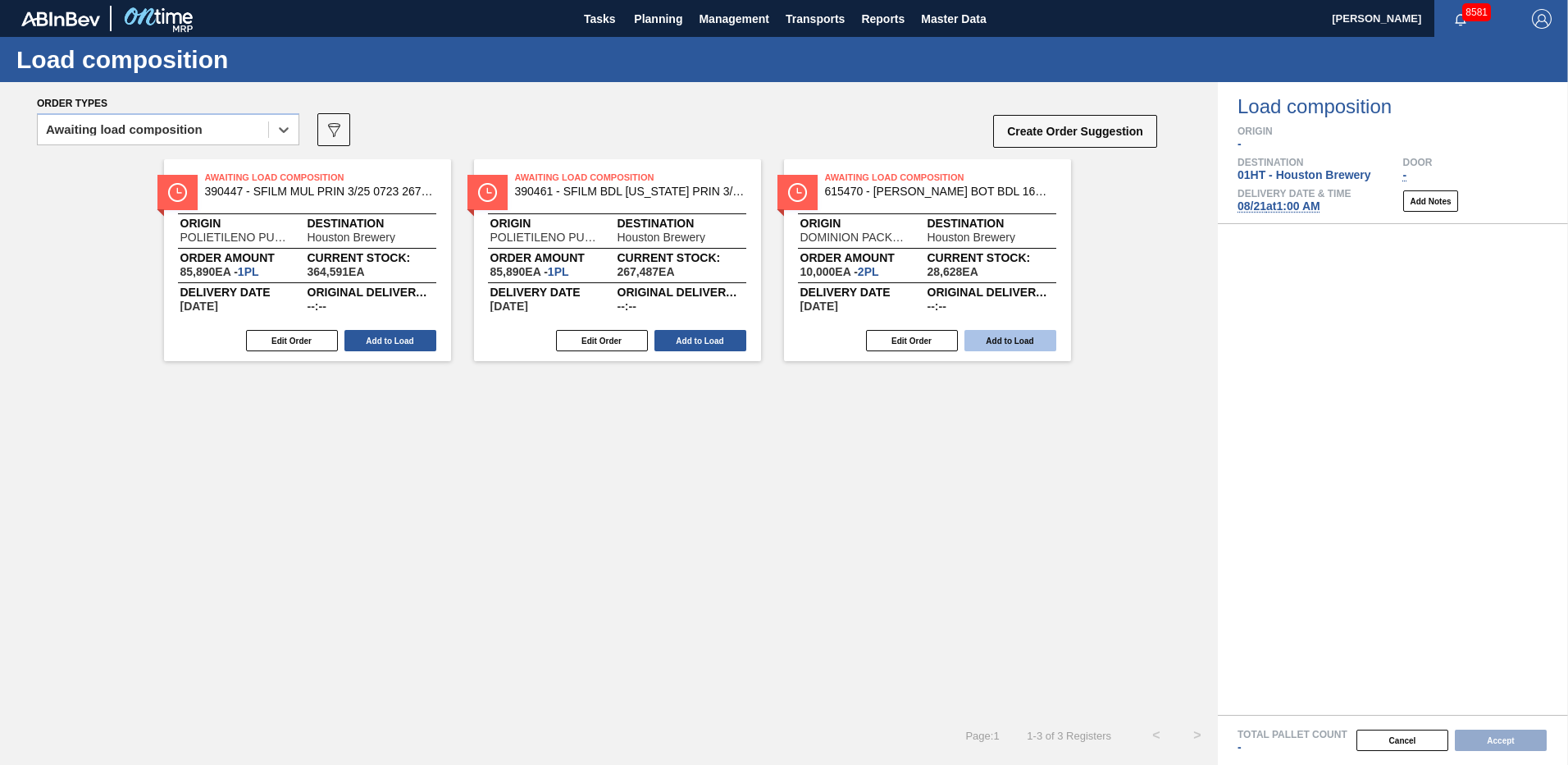
click at [999, 336] on button "Add to Load" at bounding box center [1010, 341] width 92 height 22
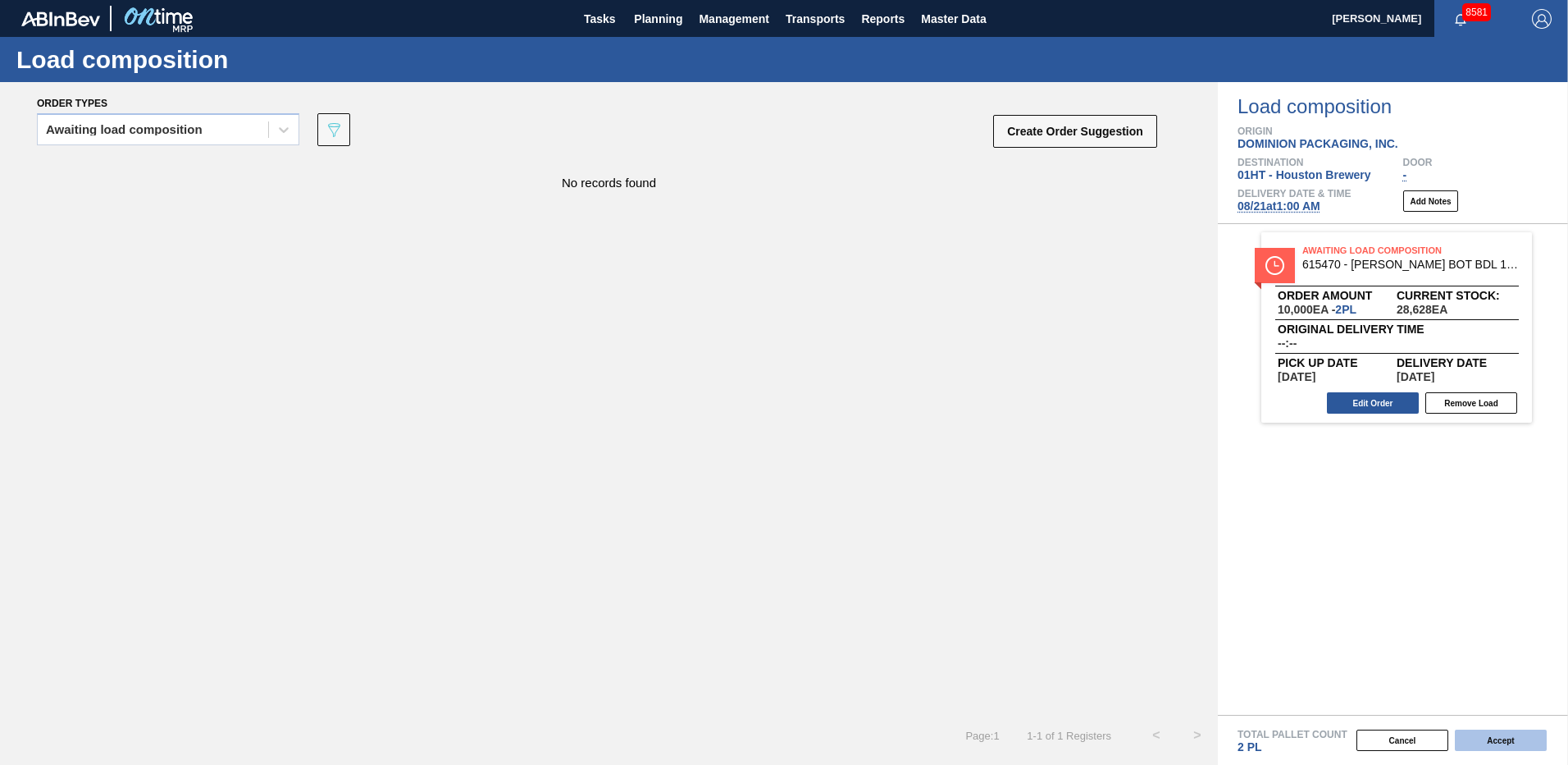
click at [1509, 737] on button "Accept" at bounding box center [1501, 740] width 92 height 22
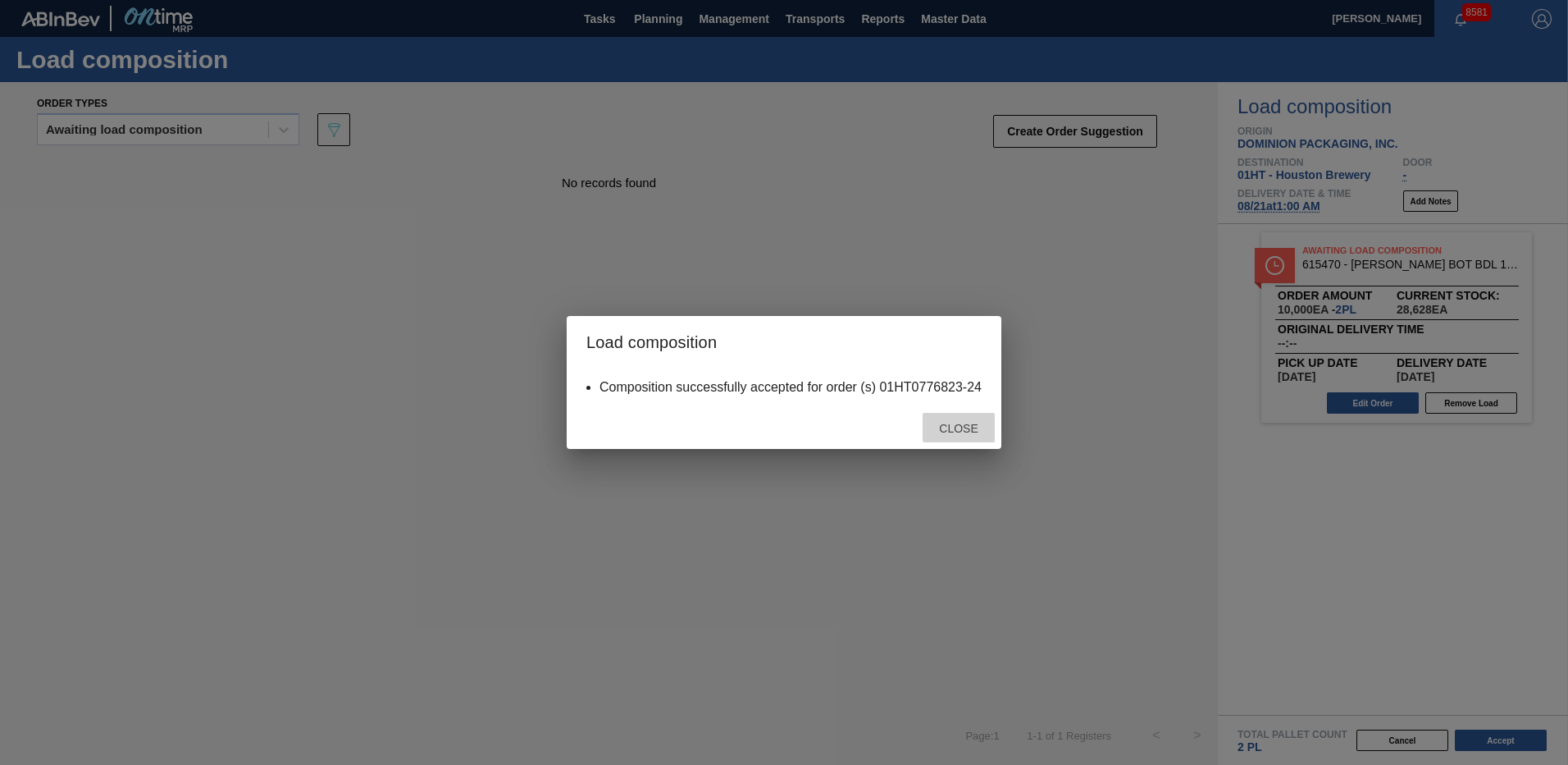
click at [951, 423] on span "Close" at bounding box center [958, 428] width 65 height 13
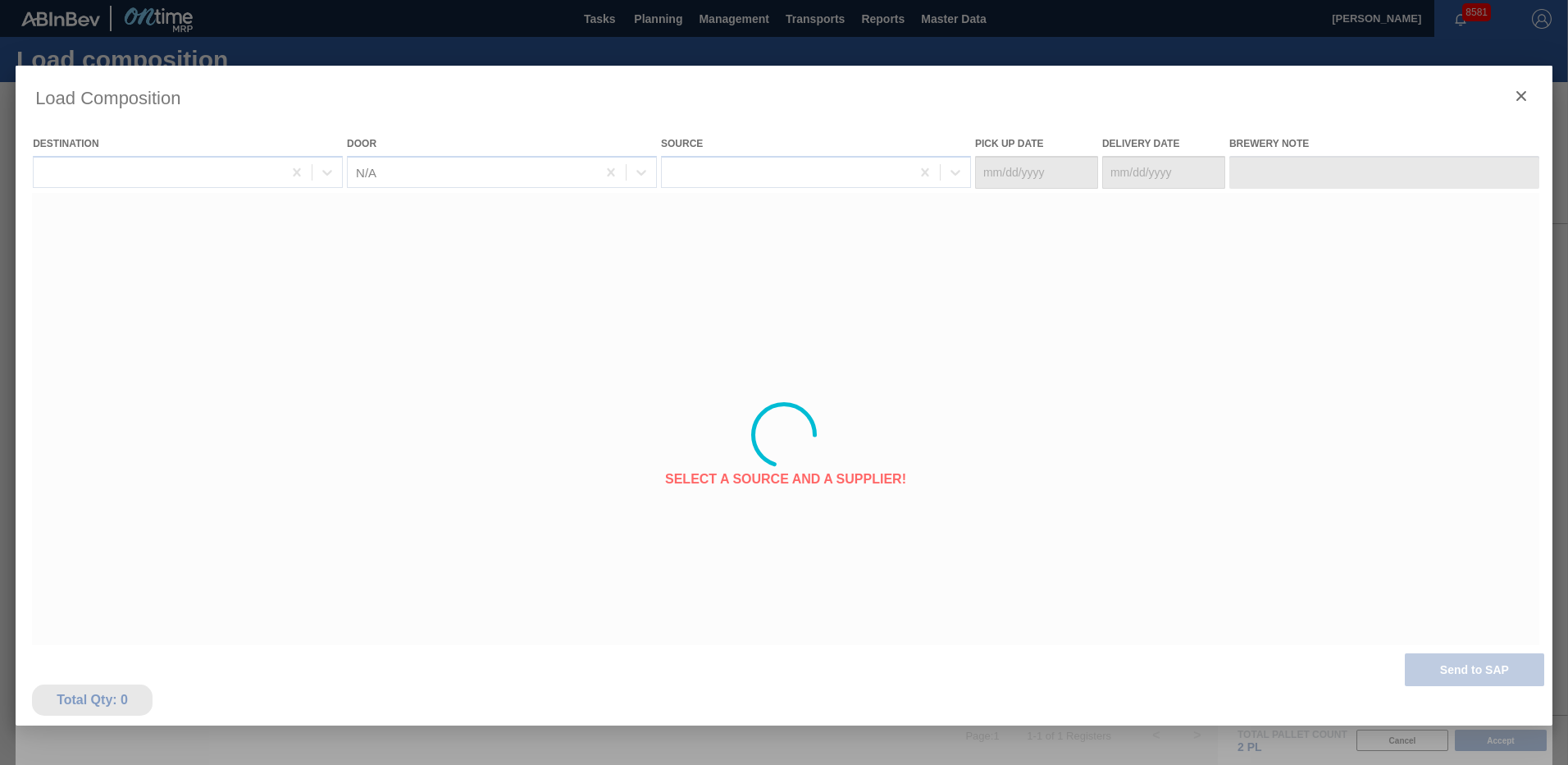
type Date "[DATE]"
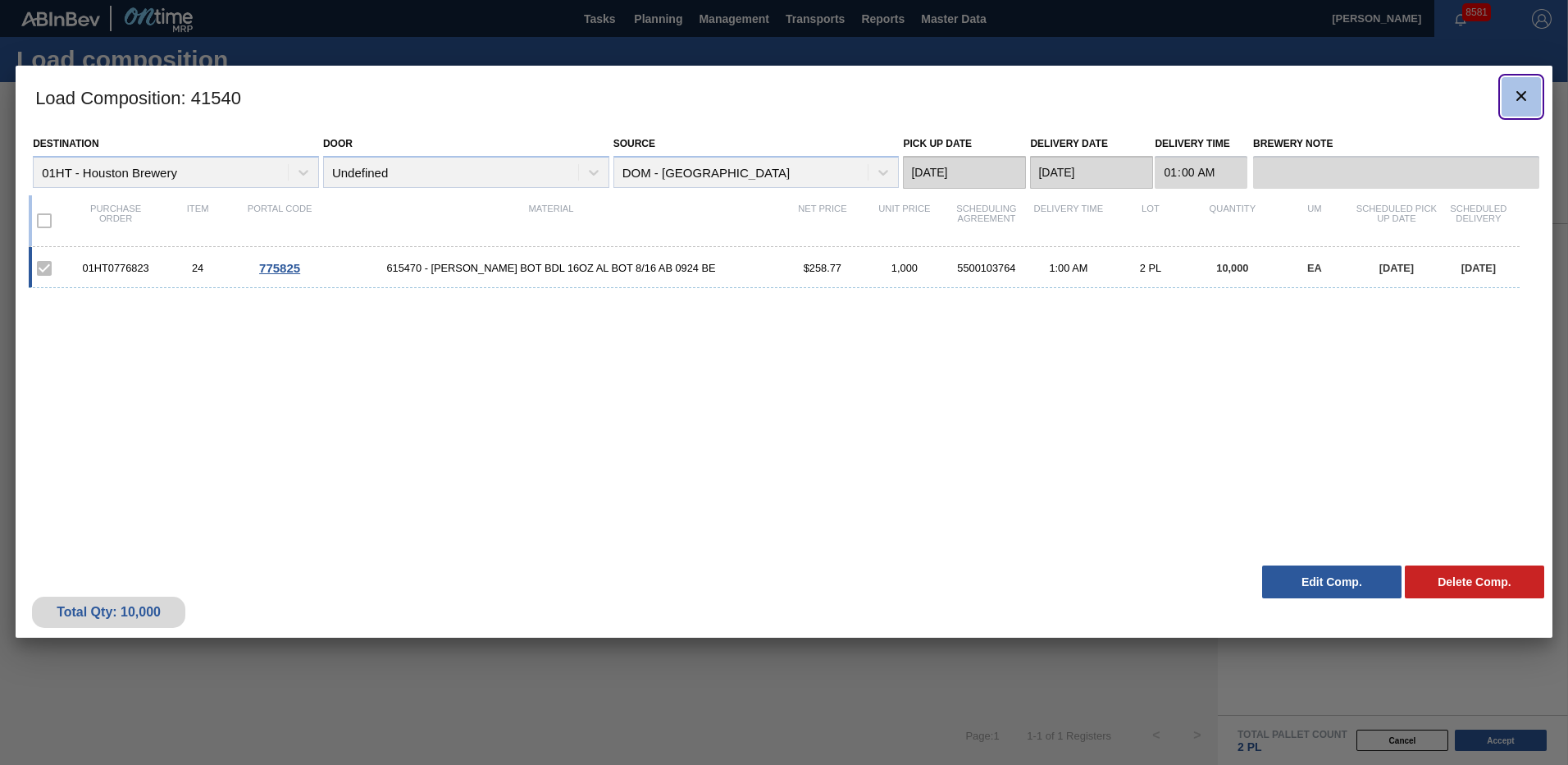
click at [1522, 96] on icon "botão de ícone" at bounding box center [1522, 96] width 10 height 10
